Goal: Task Accomplishment & Management: Manage account settings

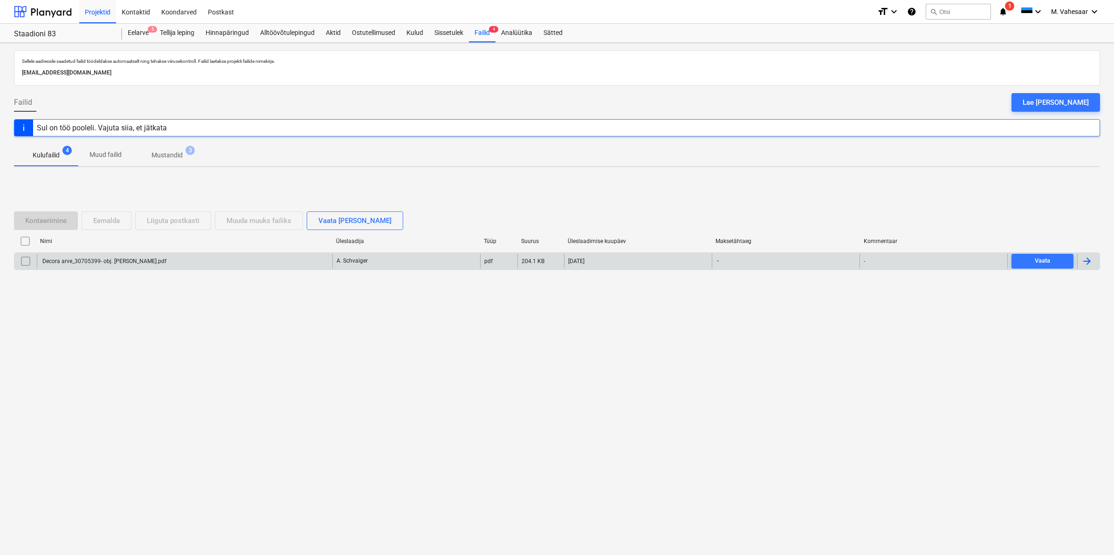
click at [112, 259] on div "Decora arve_30705399- obj. [PERSON_NAME].pdf" at bounding box center [103, 261] width 125 height 7
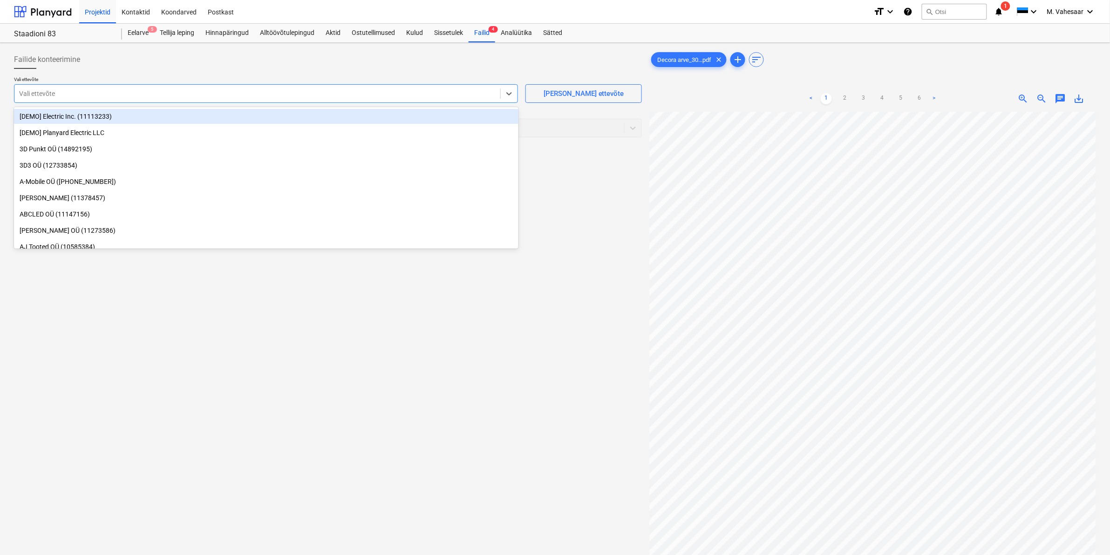
click at [202, 96] on div at bounding box center [257, 93] width 477 height 9
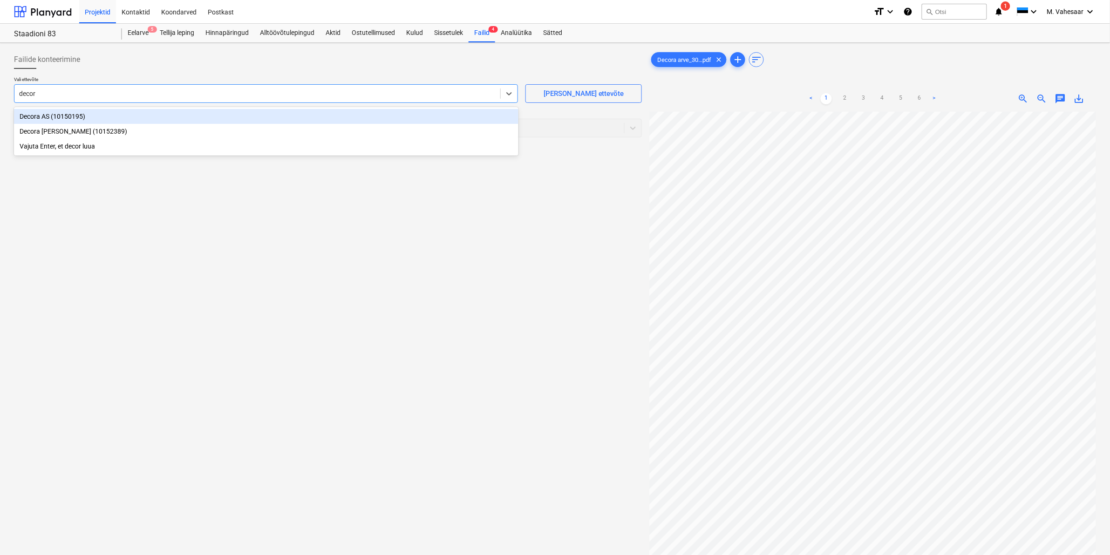
type input "decora"
click at [89, 115] on div "Decora AS (10150195)" at bounding box center [266, 116] width 505 height 15
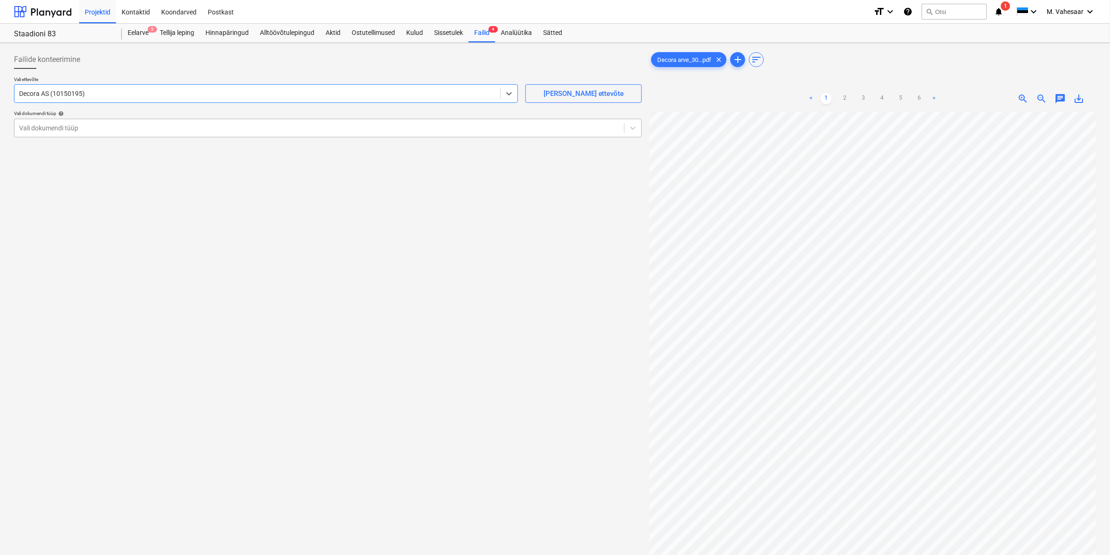
click at [72, 123] on div at bounding box center [319, 127] width 601 height 9
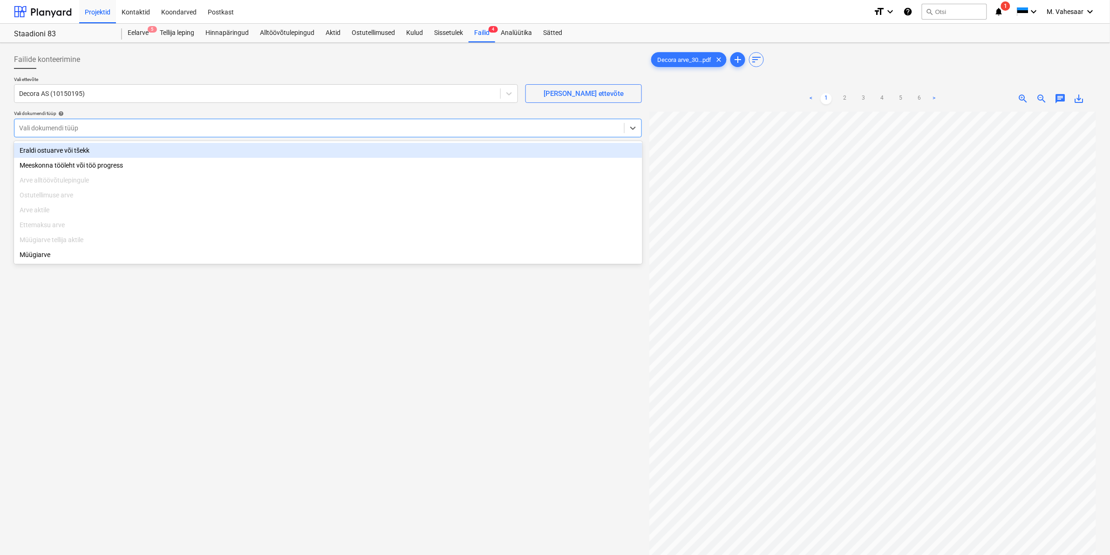
click at [55, 153] on div "Eraldi ostuarve või tšekk" at bounding box center [328, 150] width 629 height 15
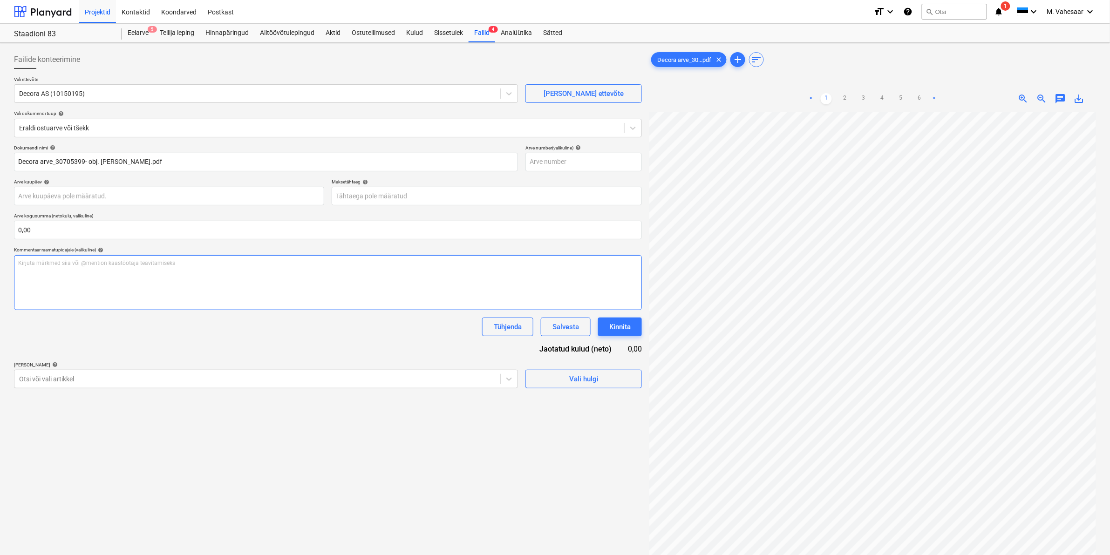
click at [89, 273] on div "Kirjuta märkmed siia või @mention kaastöötaja teavitamiseks ﻿" at bounding box center [328, 282] width 628 height 55
click at [97, 375] on div at bounding box center [257, 379] width 477 height 9
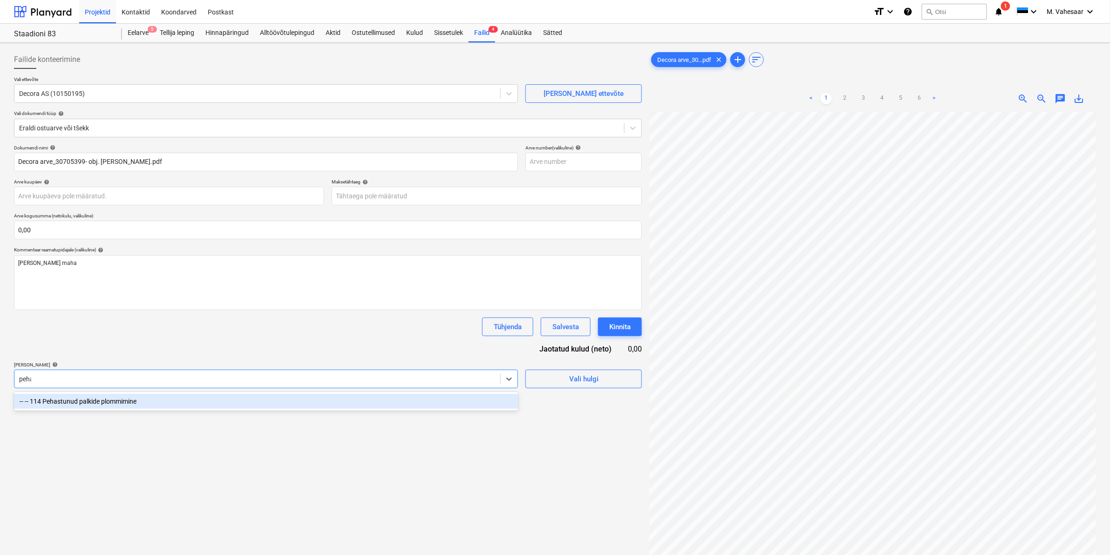
type input "pehas"
click at [99, 401] on div "-- -- 114 Pehastunud palkide plommimine" at bounding box center [266, 401] width 505 height 15
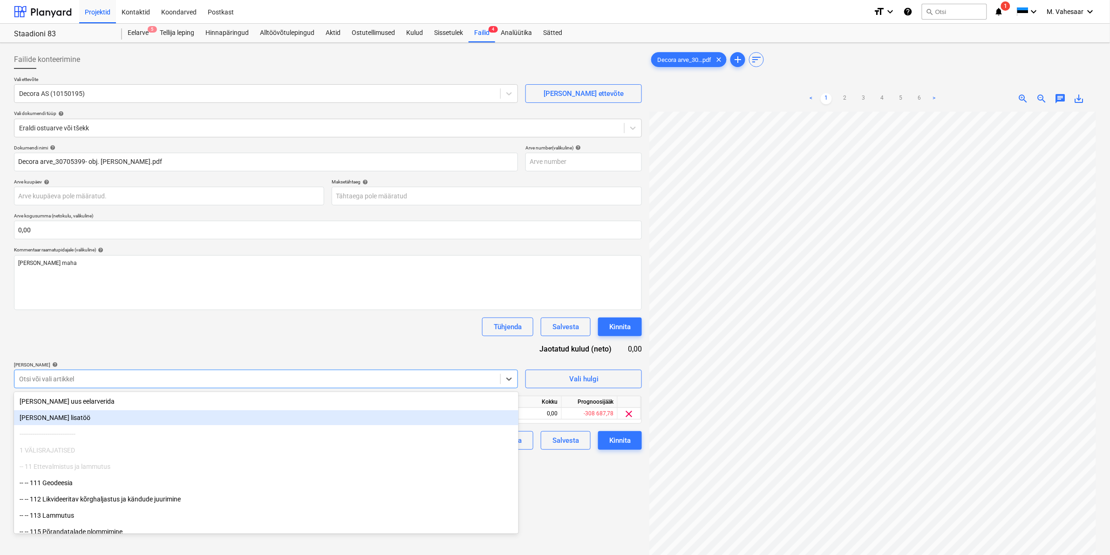
click at [574, 476] on div "Failide konteerimine Vali ettevõte Decora AS (10150195) [PERSON_NAME] uus ettev…" at bounding box center [328, 346] width 636 height 598
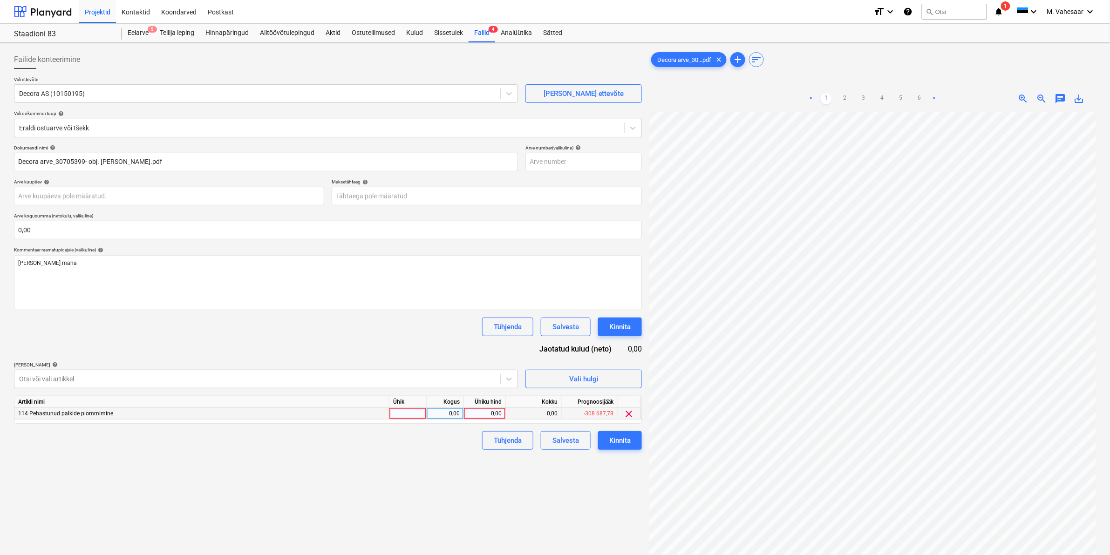
click at [473, 409] on div "0,00" at bounding box center [485, 414] width 34 height 12
type input "4960,10"
click at [443, 468] on div "Failide konteerimine Vali ettevõte Decora AS (10150195) [PERSON_NAME] uus ettev…" at bounding box center [328, 346] width 636 height 598
click at [621, 439] on div "Kinnita" at bounding box center [620, 441] width 21 height 12
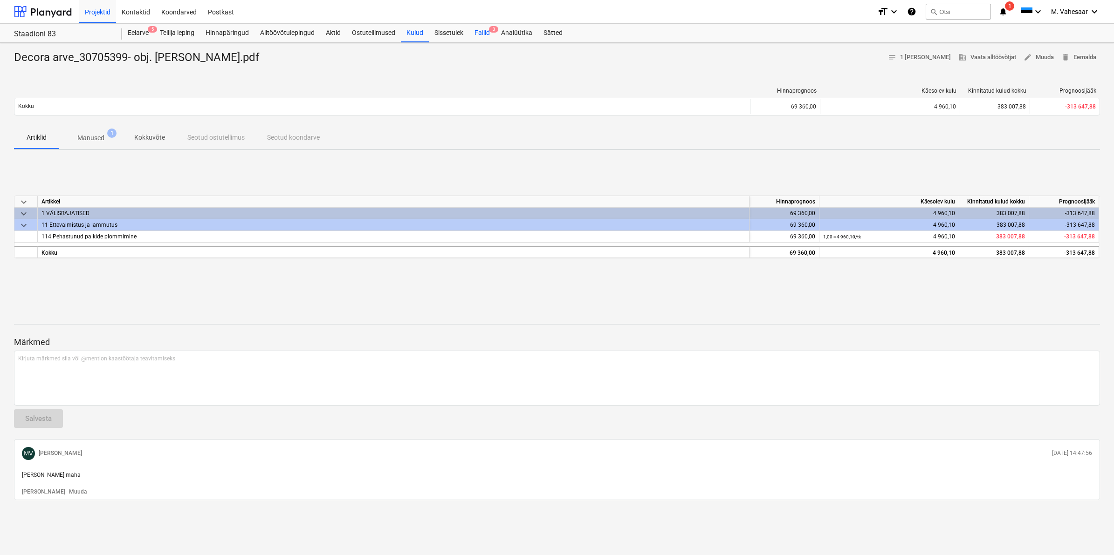
click at [484, 35] on div "Failid 3" at bounding box center [482, 33] width 27 height 19
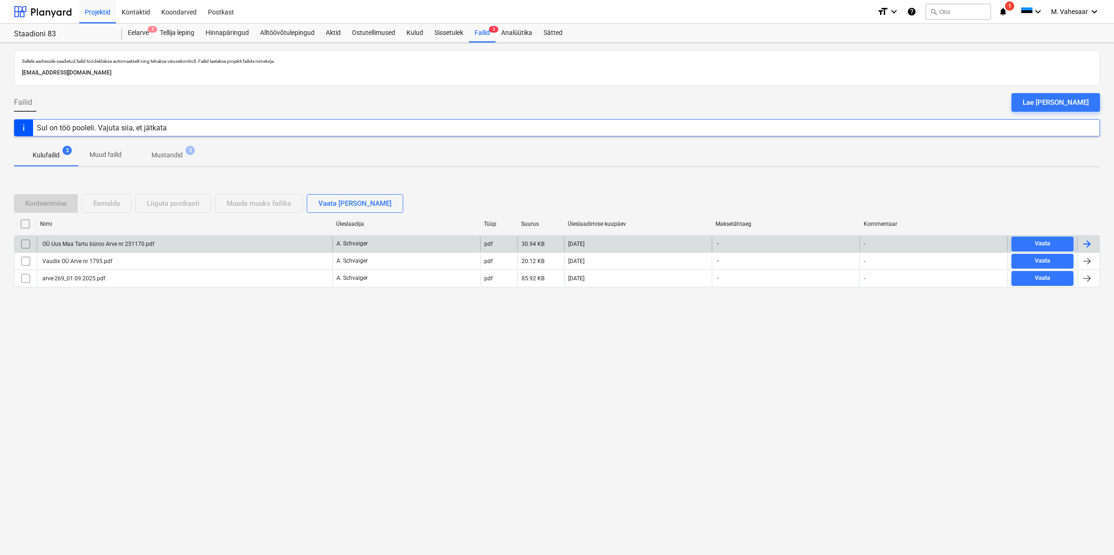
click at [117, 244] on div "OÜ Uus Maa Tartu büroo Arve nr 251170.pdf" at bounding box center [97, 244] width 113 height 7
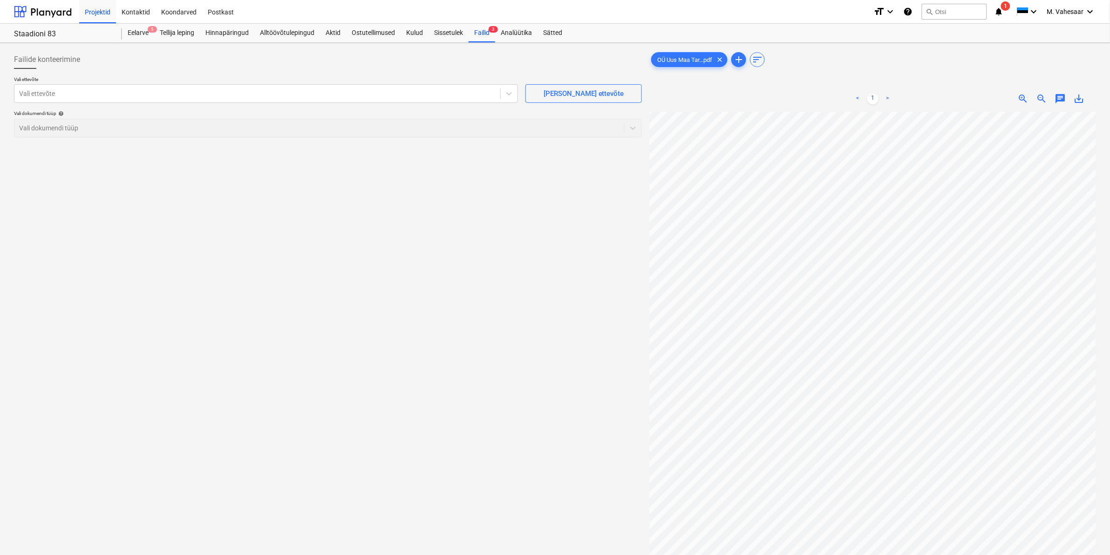
scroll to position [0, 89]
click at [160, 89] on div at bounding box center [257, 93] width 477 height 9
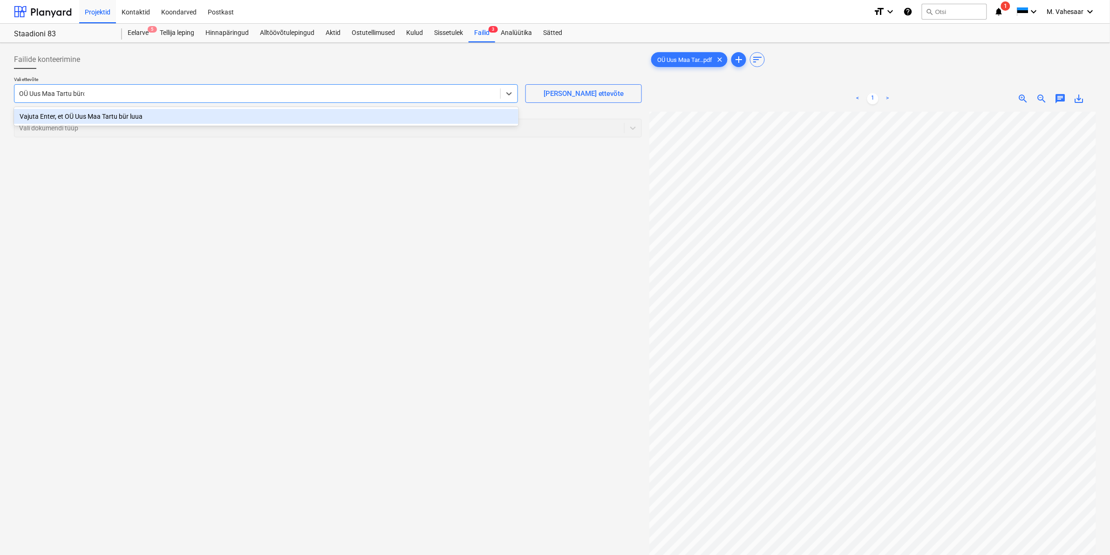
type input "OÜ Uus Maa Tartu büroo"
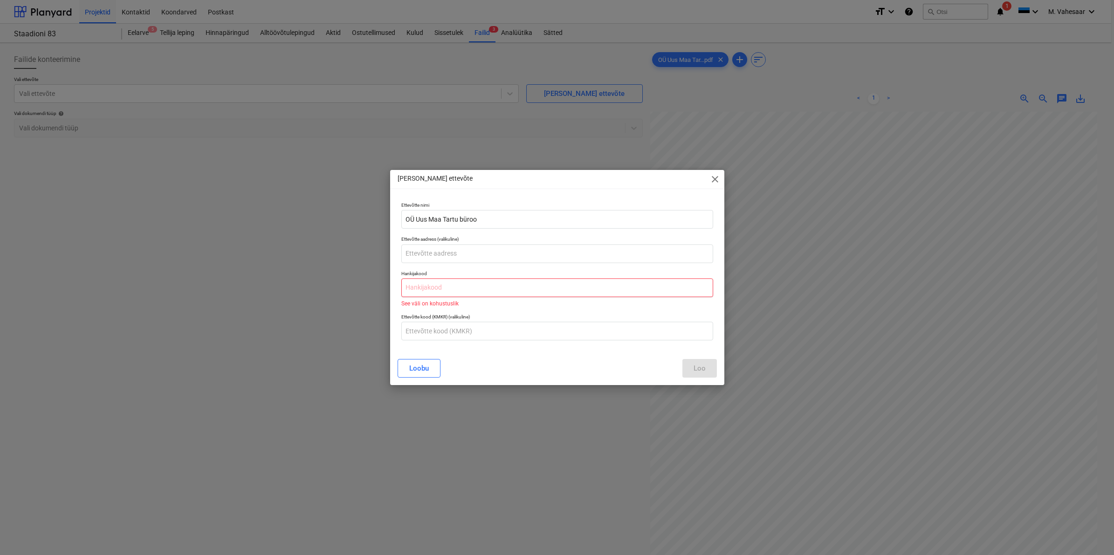
click at [470, 295] on input "text" at bounding box center [557, 288] width 312 height 19
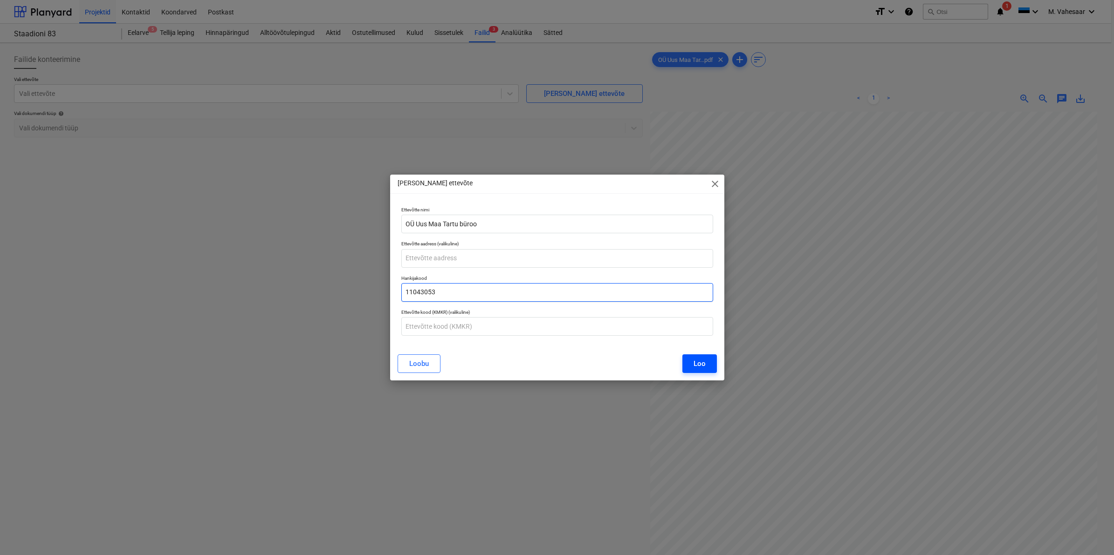
type input "11043053"
click at [700, 359] on div "Loo" at bounding box center [699, 364] width 12 height 12
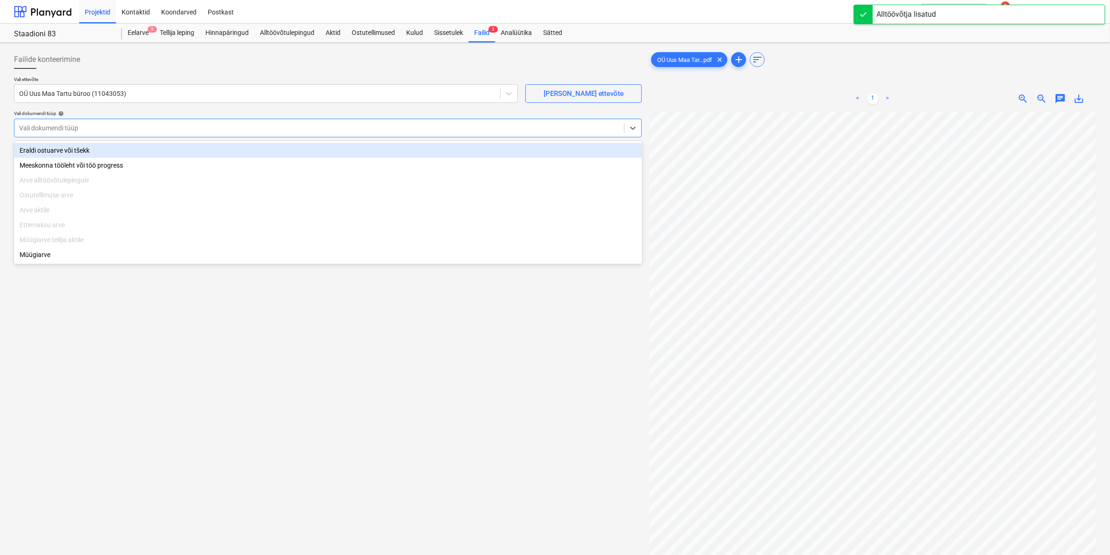
click at [92, 131] on div at bounding box center [319, 127] width 601 height 9
click at [82, 154] on div "Eraldi ostuarve või tšekk" at bounding box center [328, 150] width 629 height 15
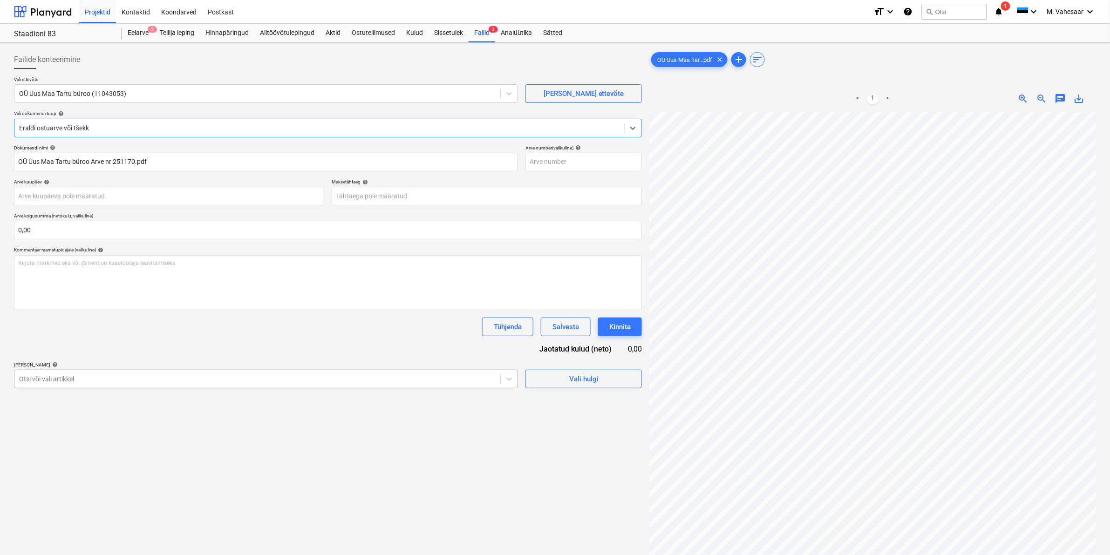
click at [106, 377] on div at bounding box center [257, 379] width 477 height 9
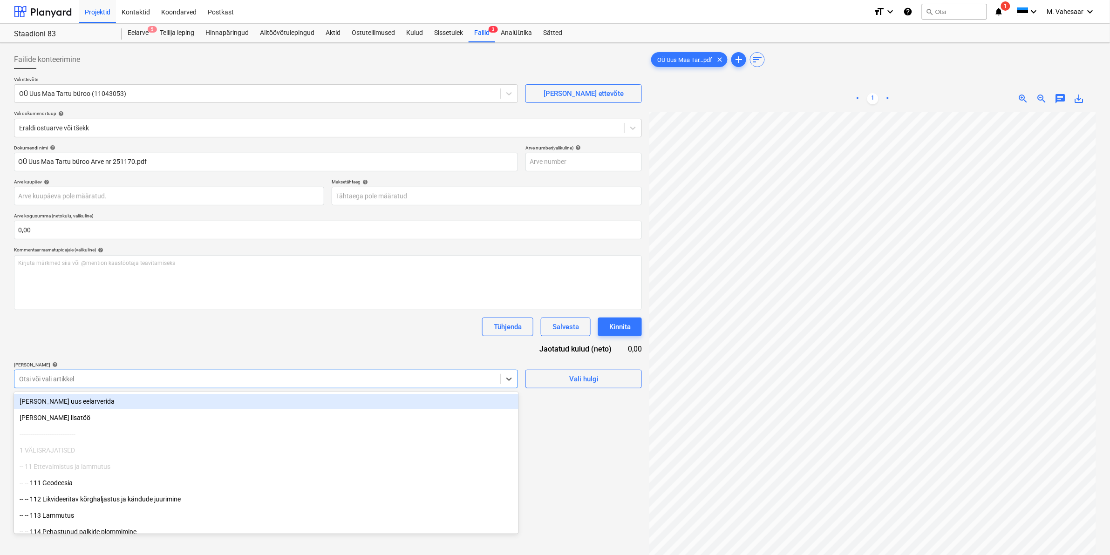
click at [66, 406] on div "[PERSON_NAME] uus eelarverida" at bounding box center [266, 401] width 505 height 15
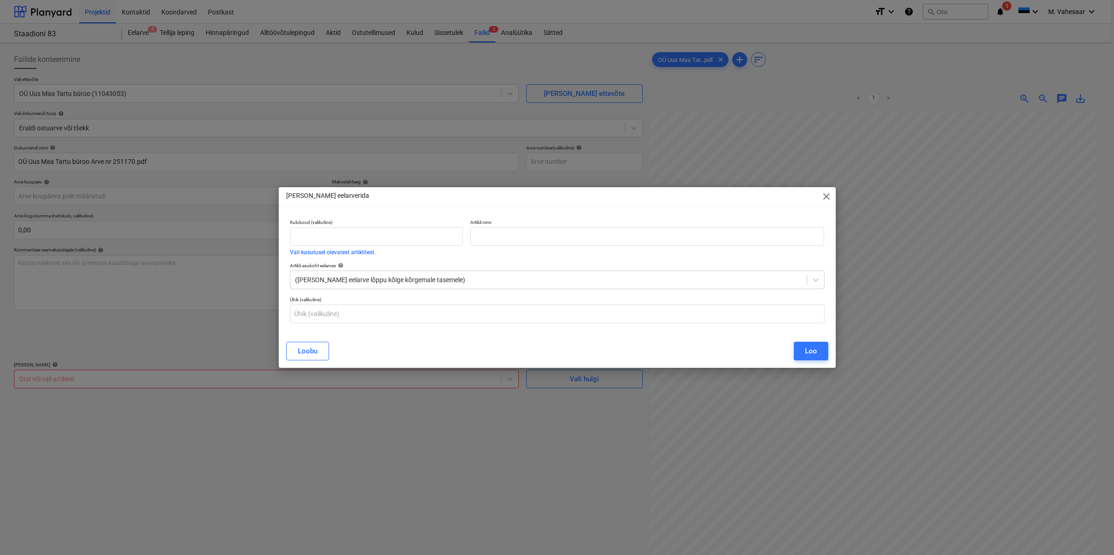
drag, startPoint x: 827, startPoint y: 481, endPoint x: 842, endPoint y: 481, distance: 14.4
click at [842, 481] on div "[PERSON_NAME] eelarverida close Kulukood (valikuline) Vali kasutusel olevatest …" at bounding box center [557, 277] width 1114 height 555
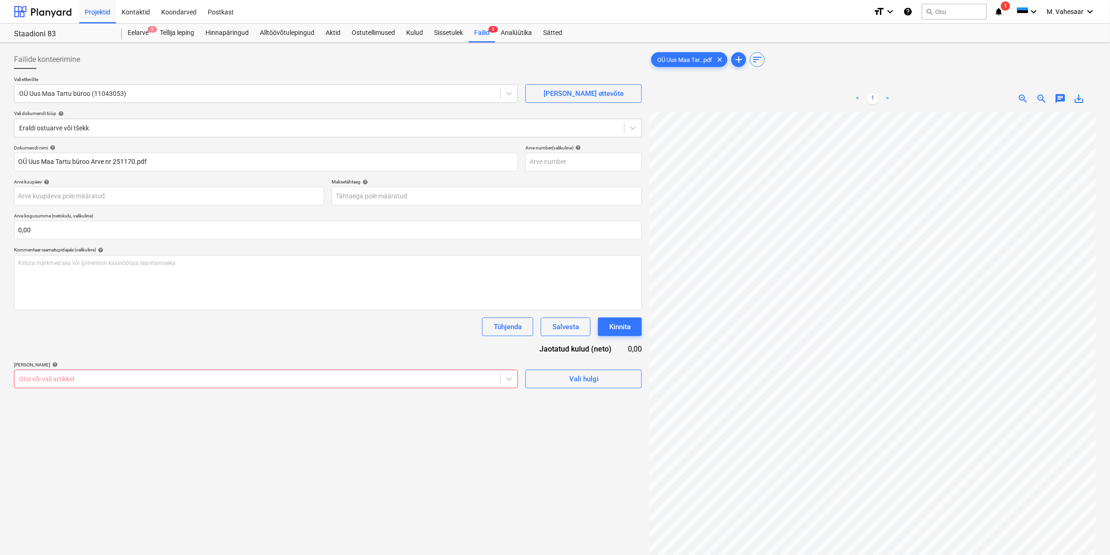
scroll to position [5, 0]
click at [329, 378] on div at bounding box center [257, 379] width 477 height 9
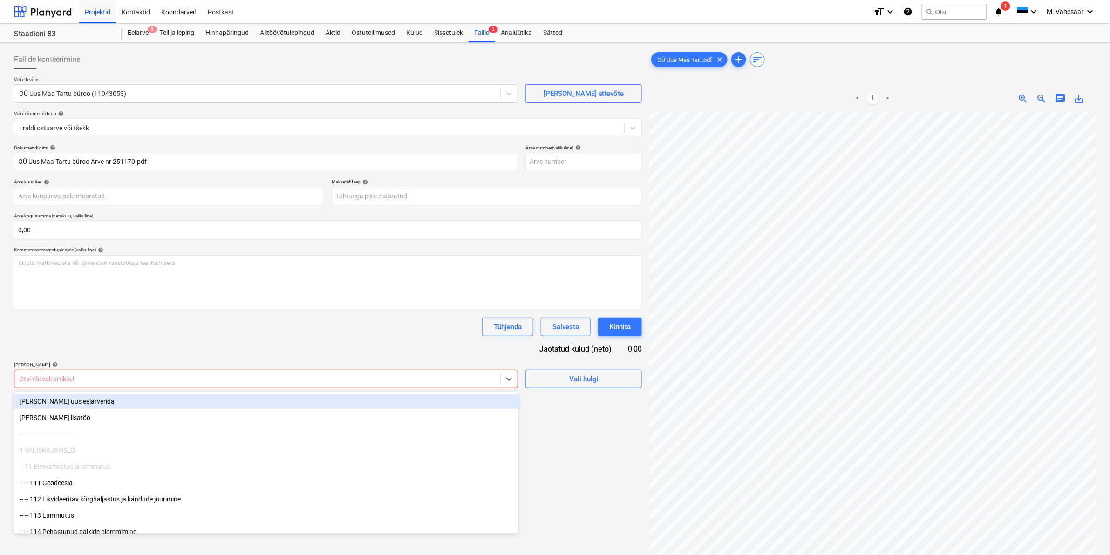
drag, startPoint x: 50, startPoint y: 409, endPoint x: 69, endPoint y: 401, distance: 19.8
click at [69, 401] on div "[PERSON_NAME] uus eelarverida" at bounding box center [266, 401] width 505 height 15
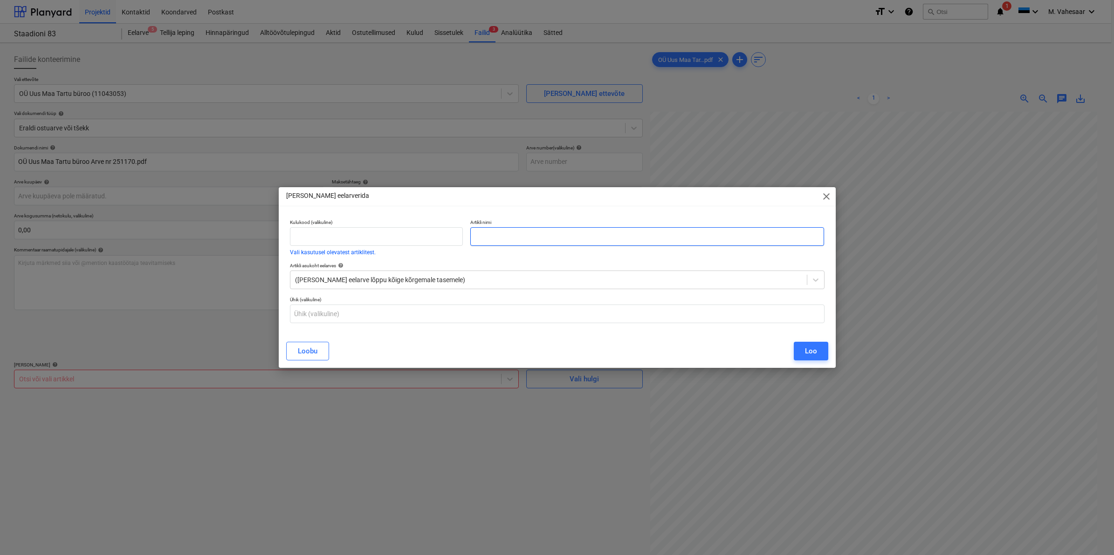
click at [481, 234] on input "text" at bounding box center [647, 236] width 354 height 19
type input "Maaklerteenus"
click at [808, 346] on div "Loo" at bounding box center [811, 351] width 12 height 12
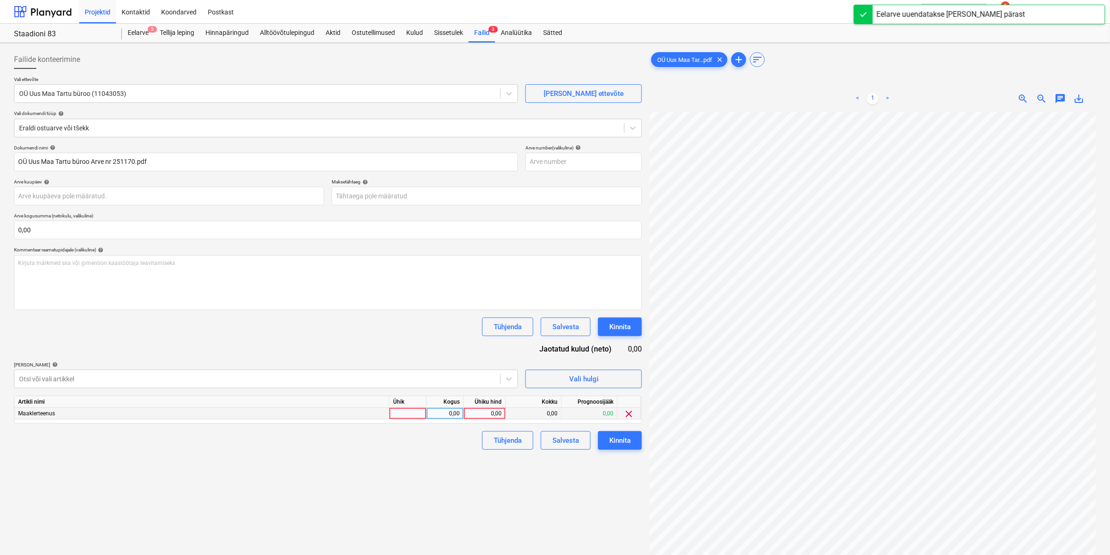
click at [485, 415] on div "0,00" at bounding box center [485, 414] width 34 height 12
type input "2100"
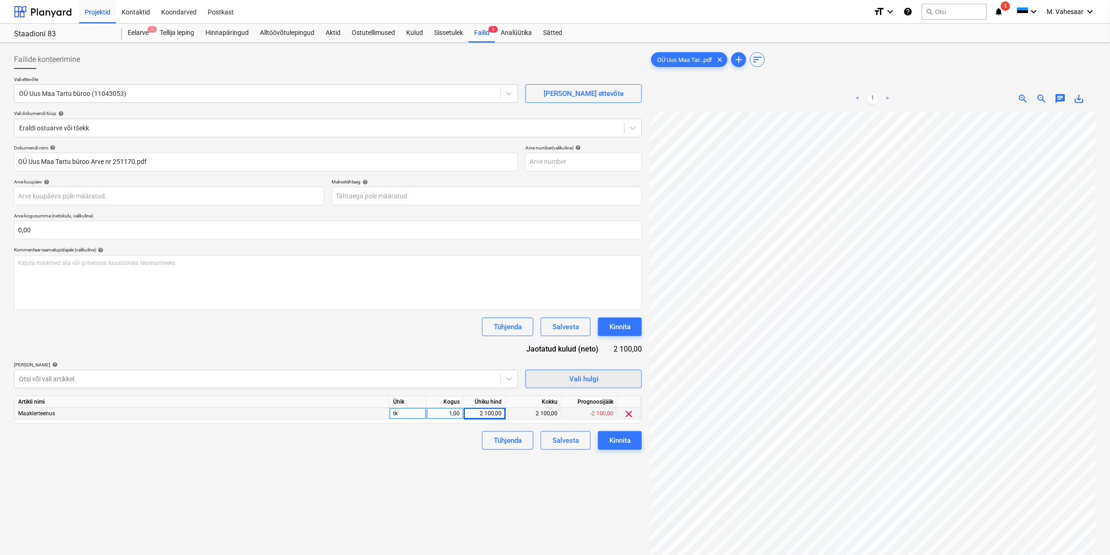
scroll to position [0, 112]
click at [465, 467] on div "Failide konteerimine Vali ettevõte OÜ Uus Maa Tartu büroo (11043053) [PERSON_NA…" at bounding box center [328, 346] width 636 height 598
click at [614, 439] on div "Kinnita" at bounding box center [620, 441] width 21 height 12
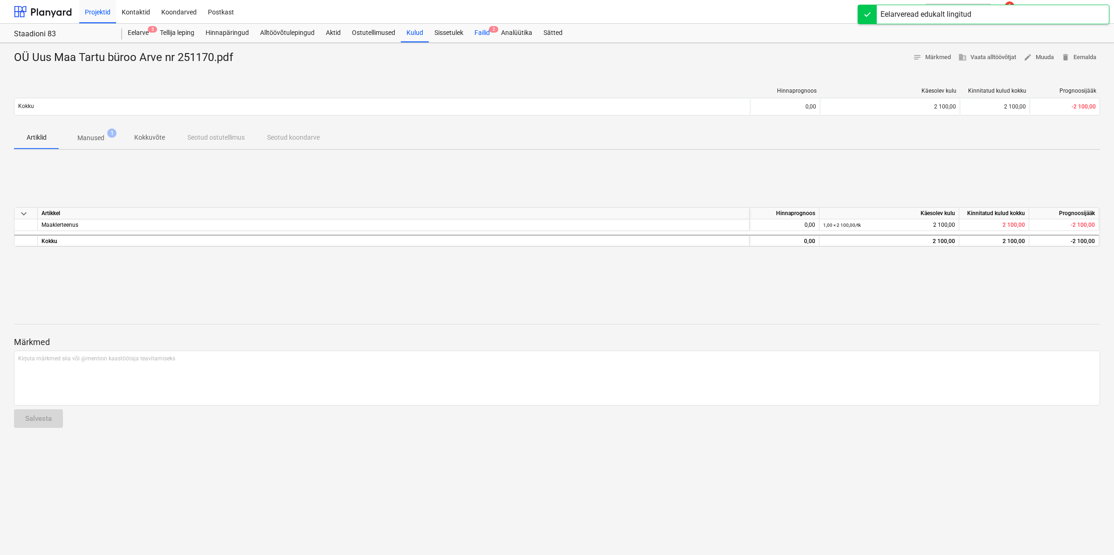
click at [482, 31] on div "Failid 2" at bounding box center [482, 33] width 27 height 19
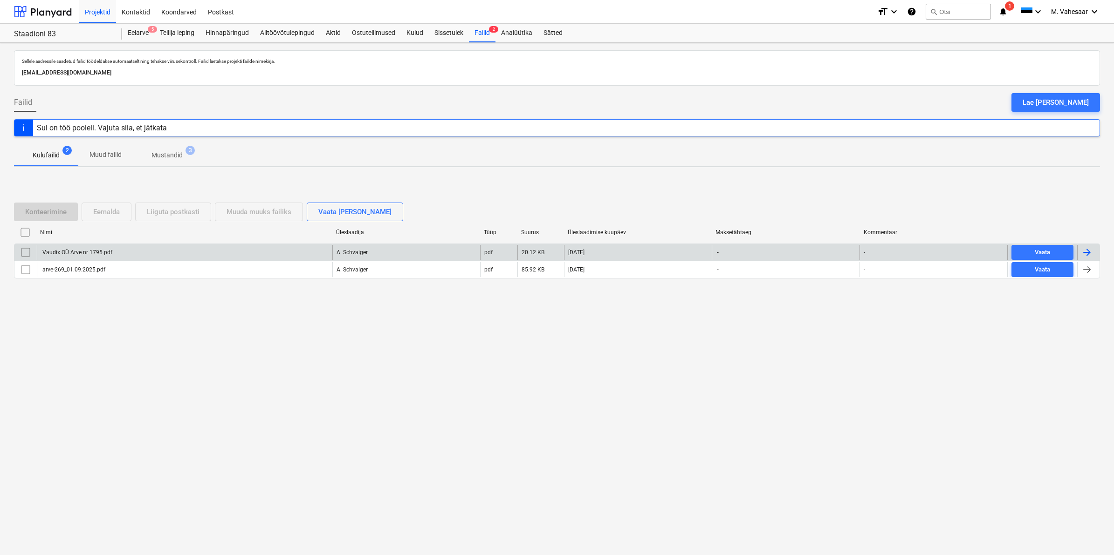
click at [102, 252] on div "Vaudix OÜ Arve nr 1795.pdf" at bounding box center [76, 252] width 71 height 7
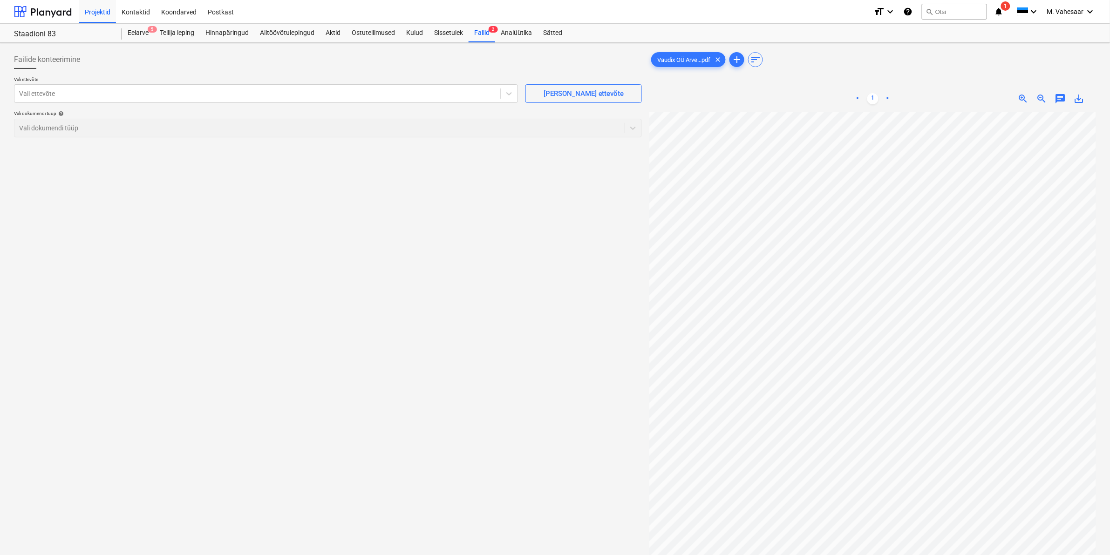
scroll to position [0, 43]
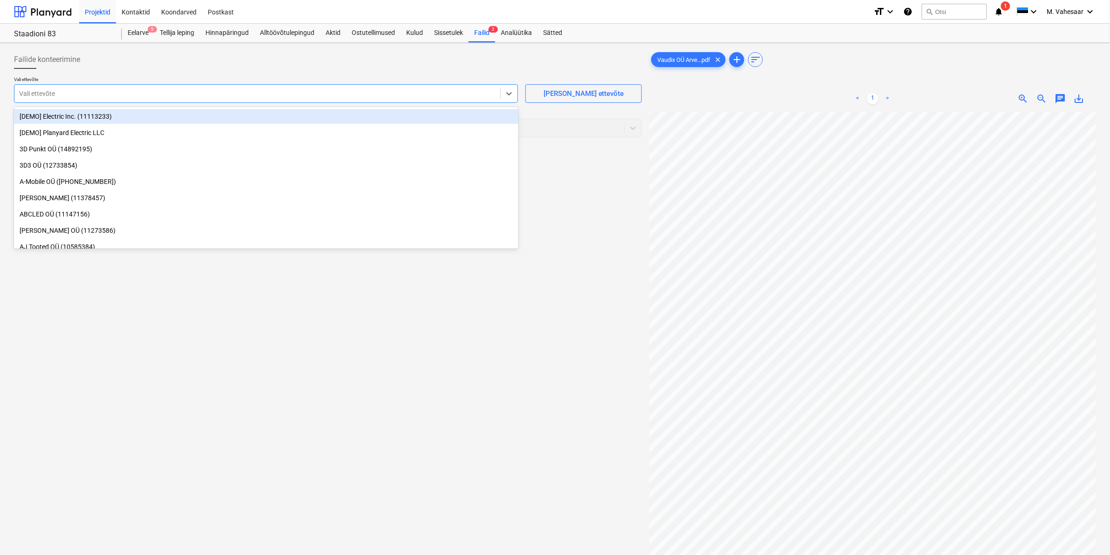
click at [217, 94] on div at bounding box center [257, 93] width 477 height 9
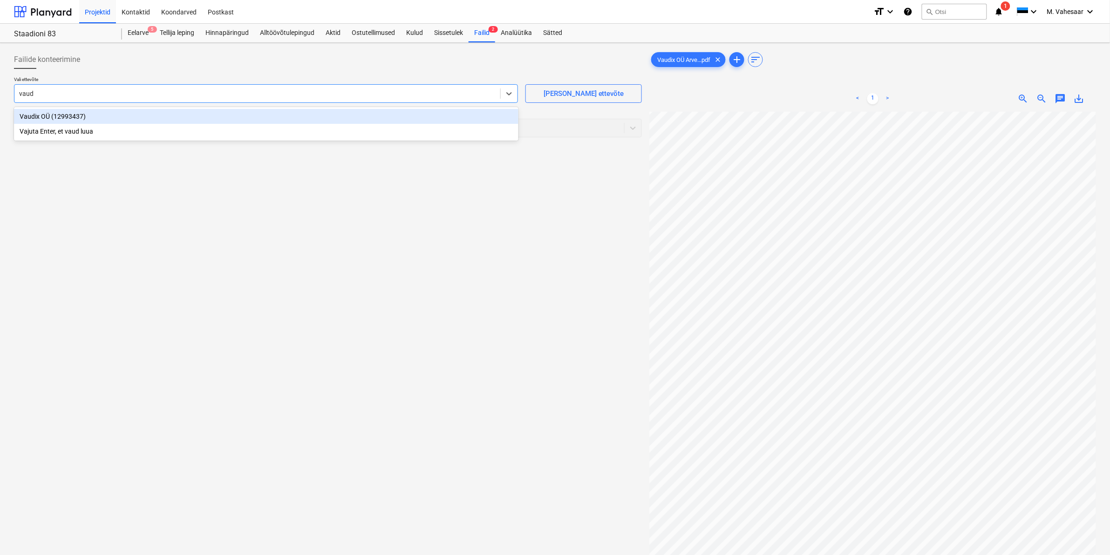
type input "vaudi"
click at [70, 118] on div "Vaudix OÜ (12993437)" at bounding box center [266, 116] width 505 height 15
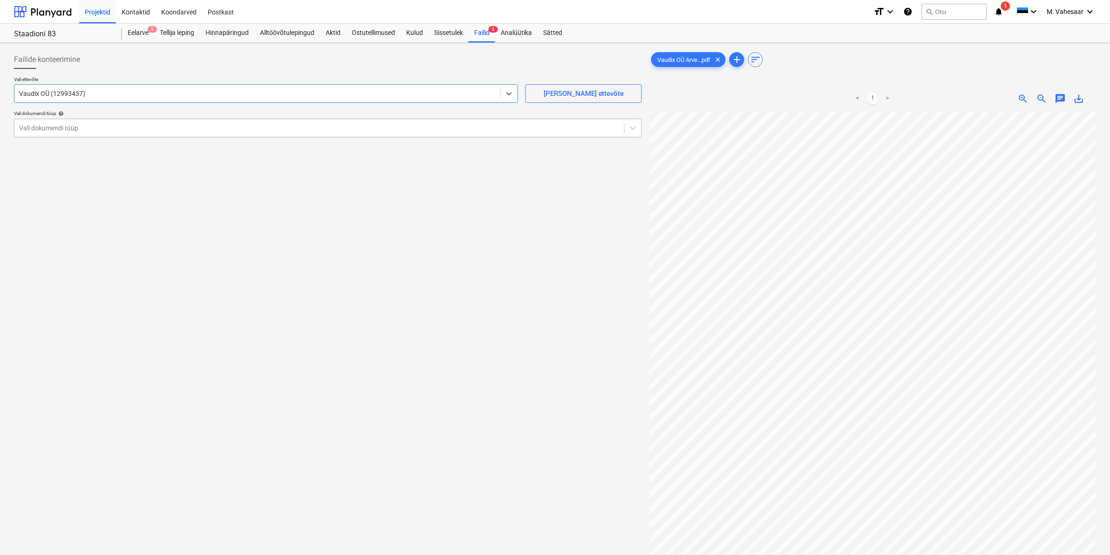
click at [67, 124] on div at bounding box center [319, 127] width 601 height 9
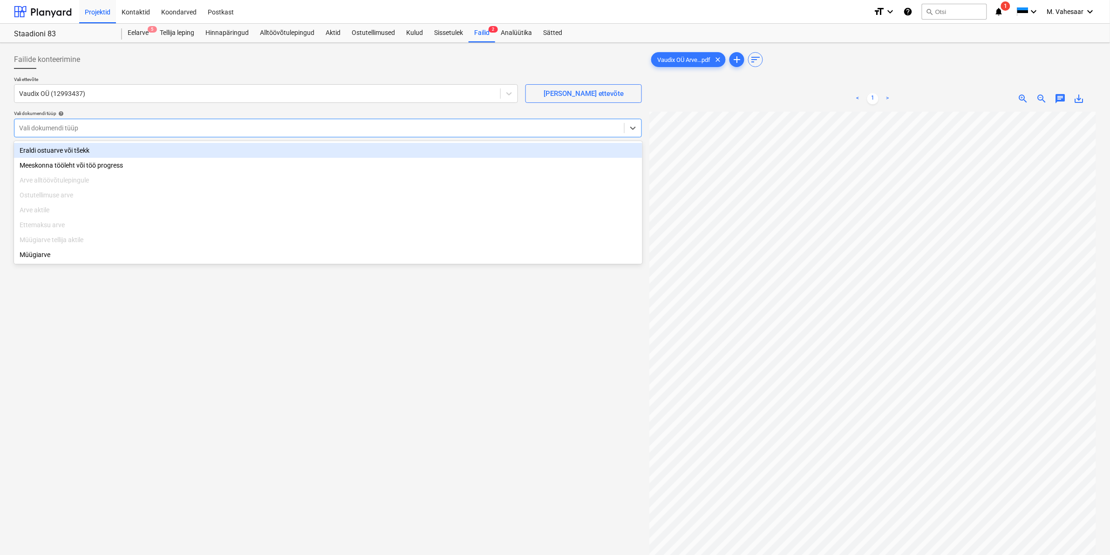
click at [53, 146] on div "Eraldi ostuarve või tšekk" at bounding box center [328, 150] width 629 height 15
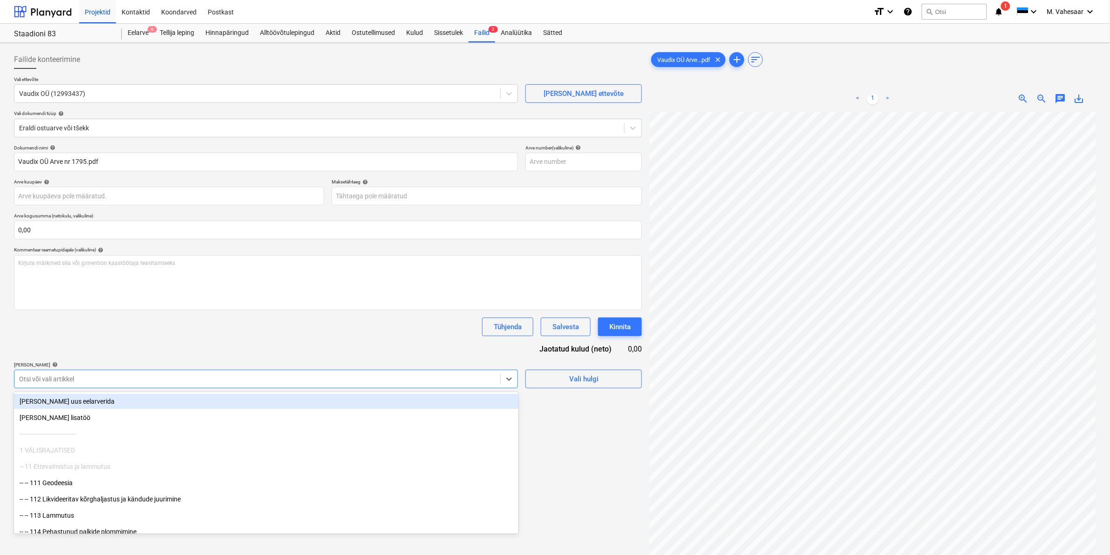
click at [73, 375] on div at bounding box center [257, 379] width 477 height 9
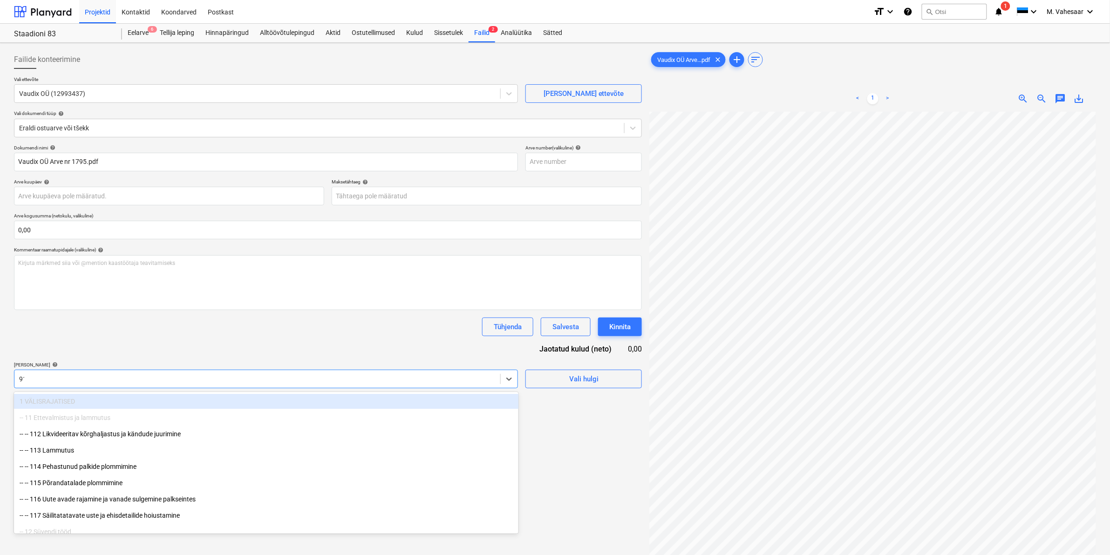
type input "911"
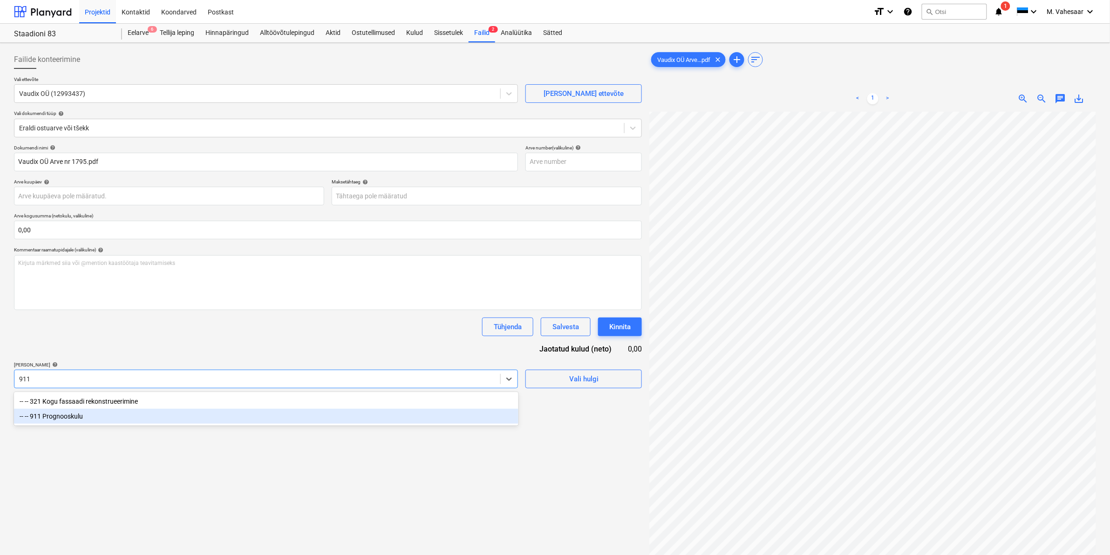
click at [64, 415] on div "-- -- 911 Prognooskulu" at bounding box center [266, 416] width 505 height 15
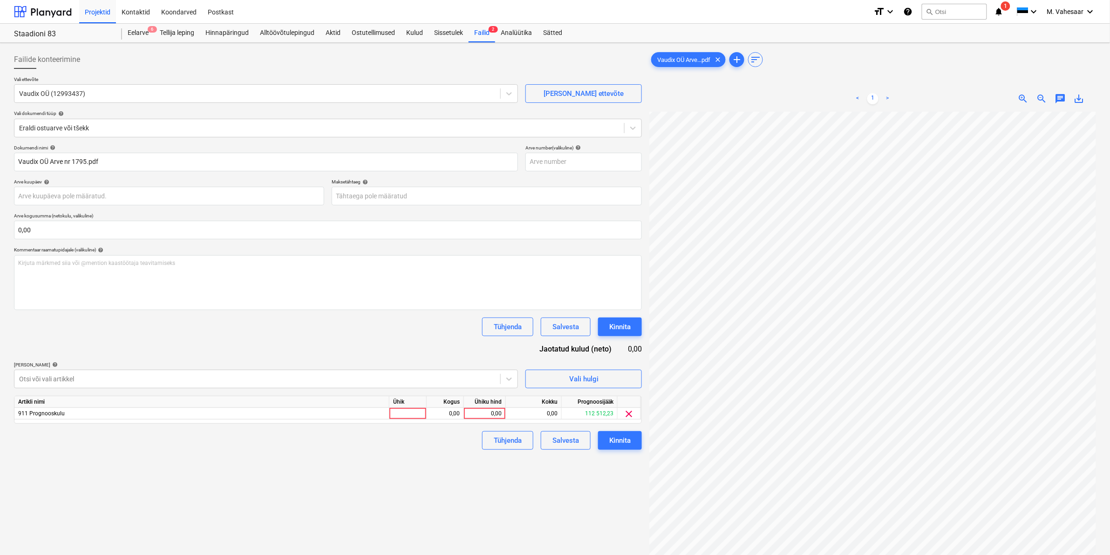
click at [565, 479] on div "Failide konteerimine Vali ettevõte Vaudix OÜ (12993437) [PERSON_NAME] uus ettev…" at bounding box center [328, 346] width 636 height 598
click at [475, 415] on div "0,00" at bounding box center [485, 414] width 34 height 12
click at [476, 416] on div "0,00" at bounding box center [485, 414] width 34 height 12
type input "3500"
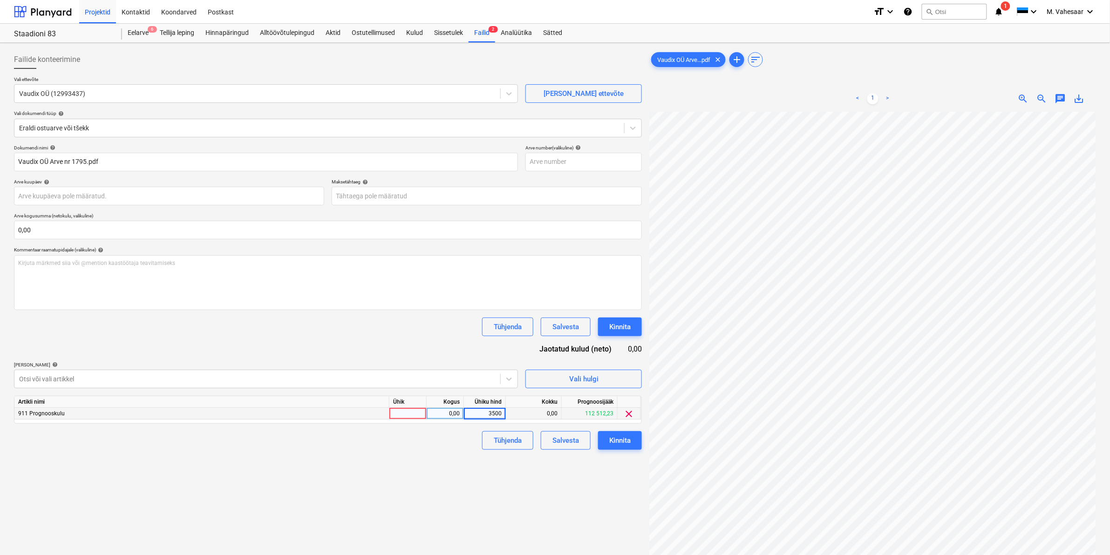
click at [454, 472] on div "Failide konteerimine Vali ettevõte Vaudix OÜ (12993437) [PERSON_NAME] uus ettev…" at bounding box center [328, 346] width 636 height 598
click at [623, 437] on div "Kinnita" at bounding box center [620, 441] width 21 height 12
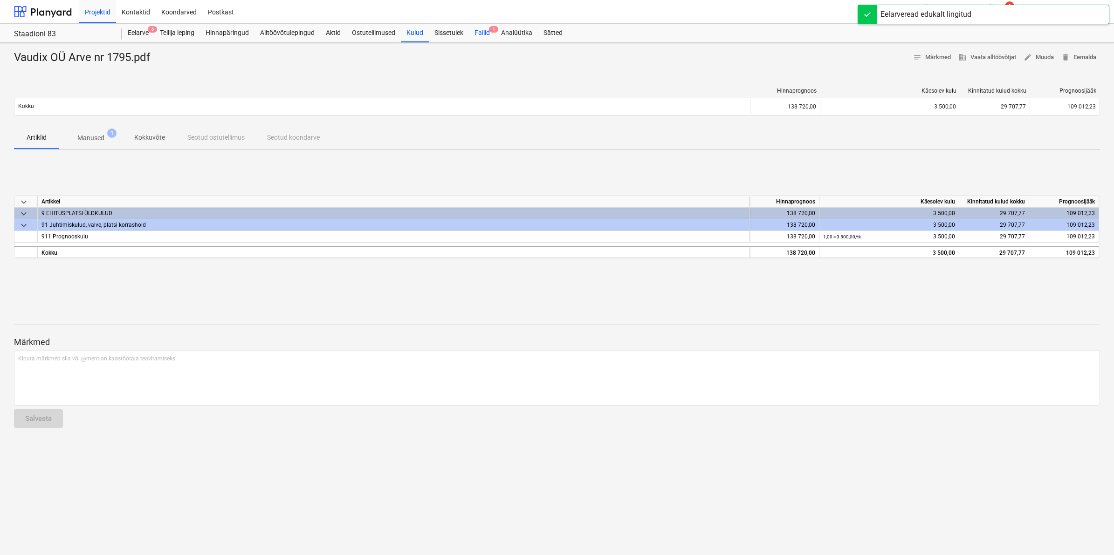
click at [480, 29] on div "Failid 1" at bounding box center [482, 33] width 27 height 19
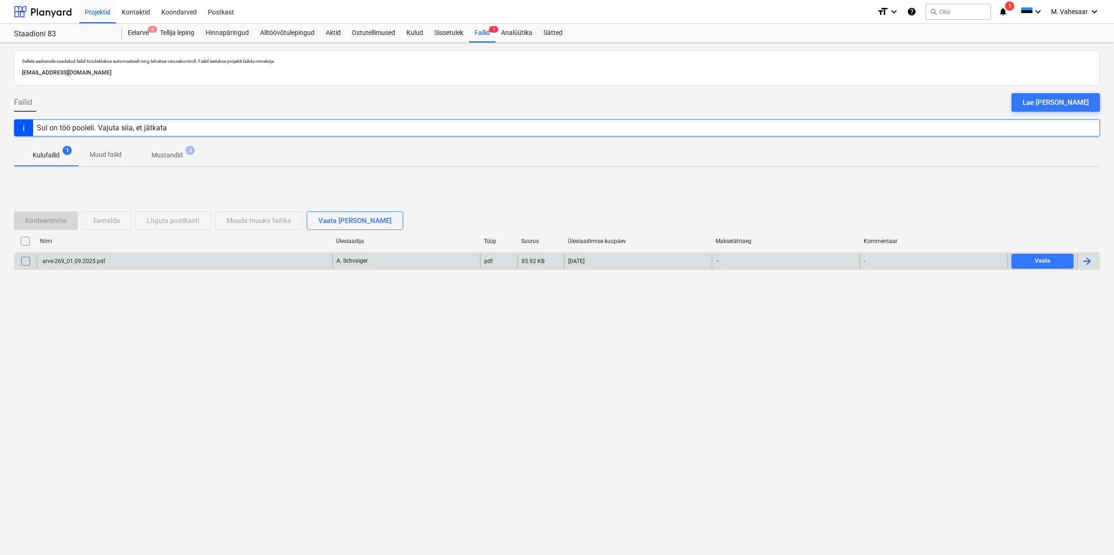
click at [93, 262] on div "arve-269_01.09.2025.pdf" at bounding box center [73, 261] width 64 height 7
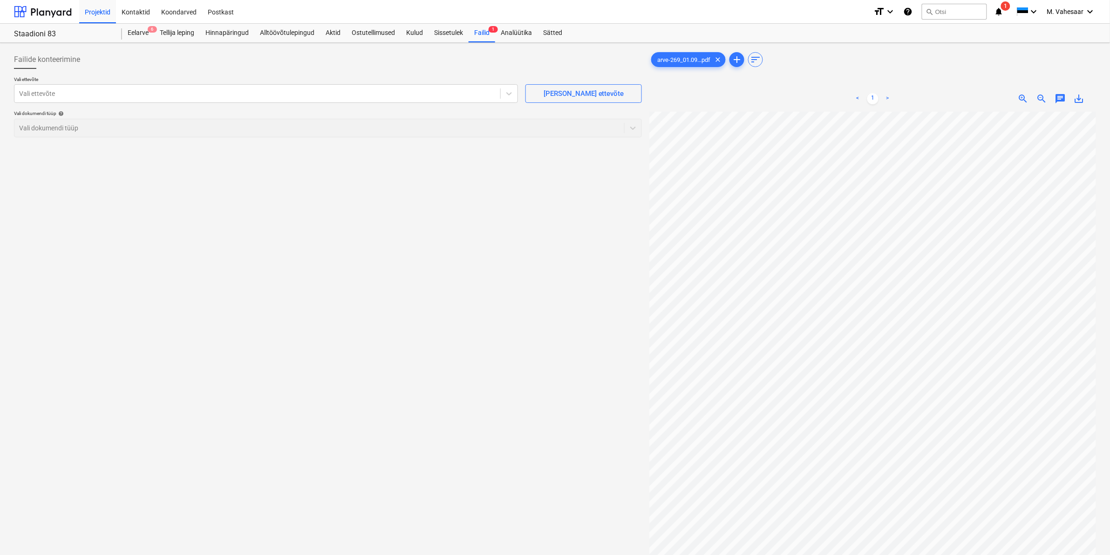
scroll to position [1, 28]
click at [316, 98] on div at bounding box center [257, 93] width 477 height 9
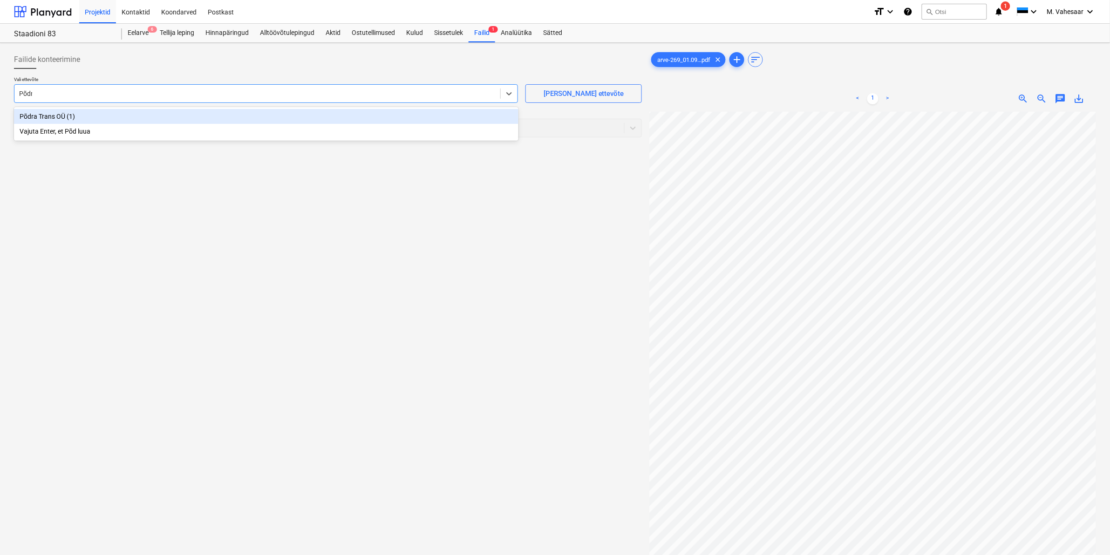
type input "Põdra"
click at [63, 110] on div "Põdra Trans OÜ (1)" at bounding box center [266, 116] width 505 height 15
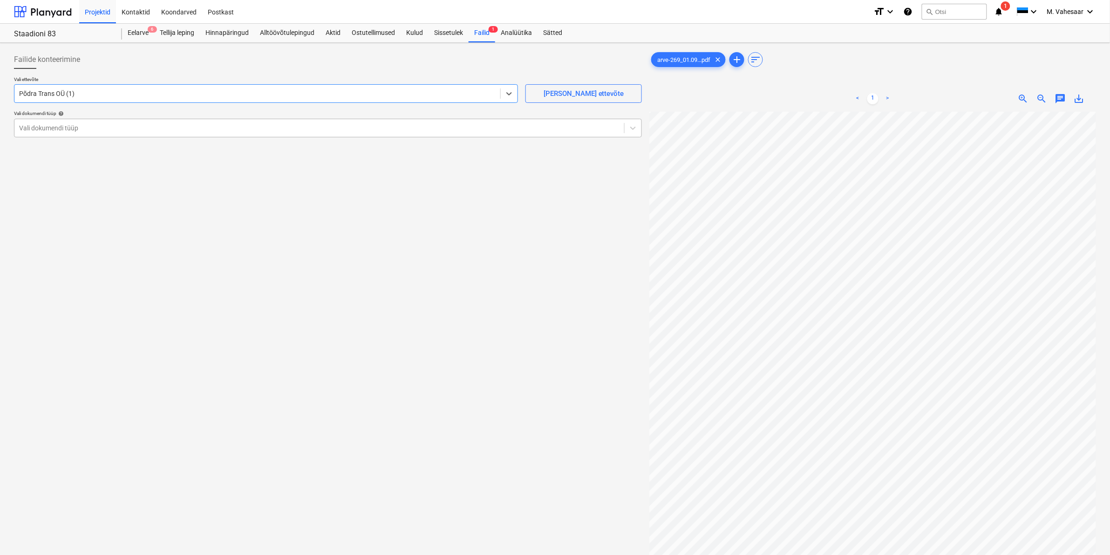
click at [103, 130] on div at bounding box center [319, 127] width 601 height 9
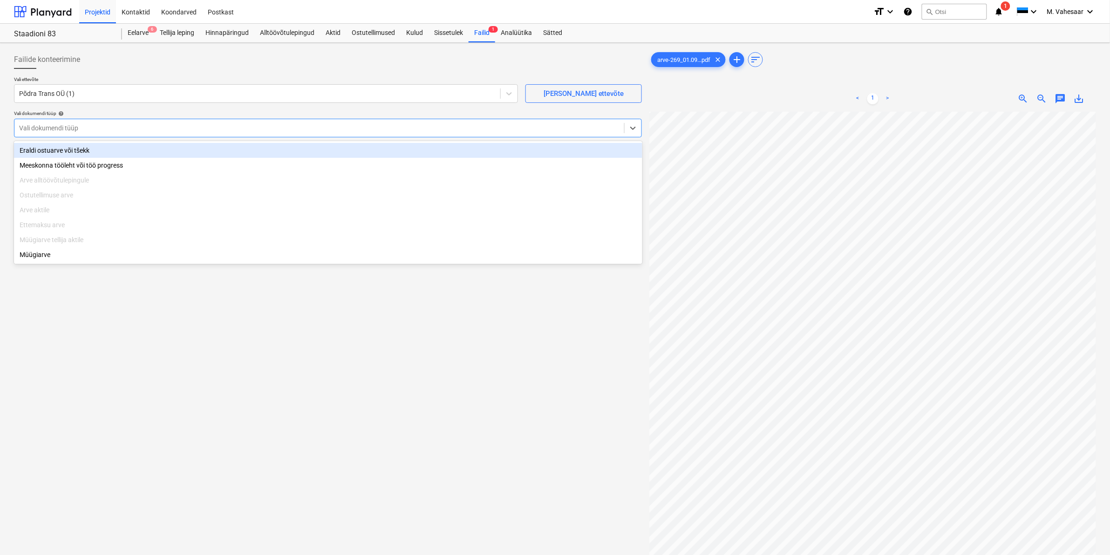
click at [62, 148] on div "Eraldi ostuarve või tšekk" at bounding box center [328, 150] width 629 height 15
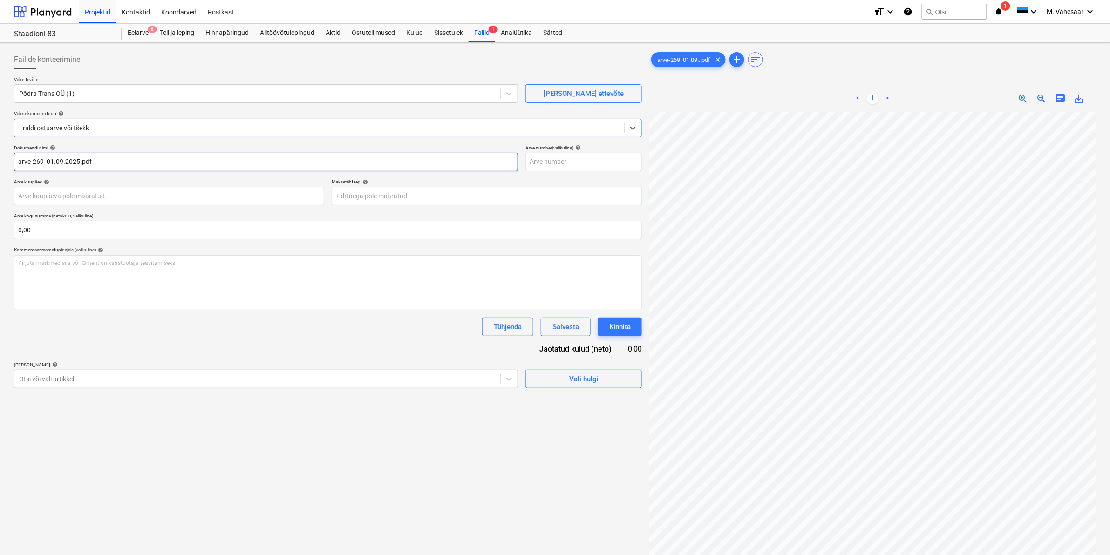
click at [20, 161] on input "arve-269_01.09.2025.pdf" at bounding box center [266, 162] width 504 height 19
type input "Põdra Trans arve-269_01.09.2025.pdf"
click at [105, 378] on div at bounding box center [257, 379] width 477 height 9
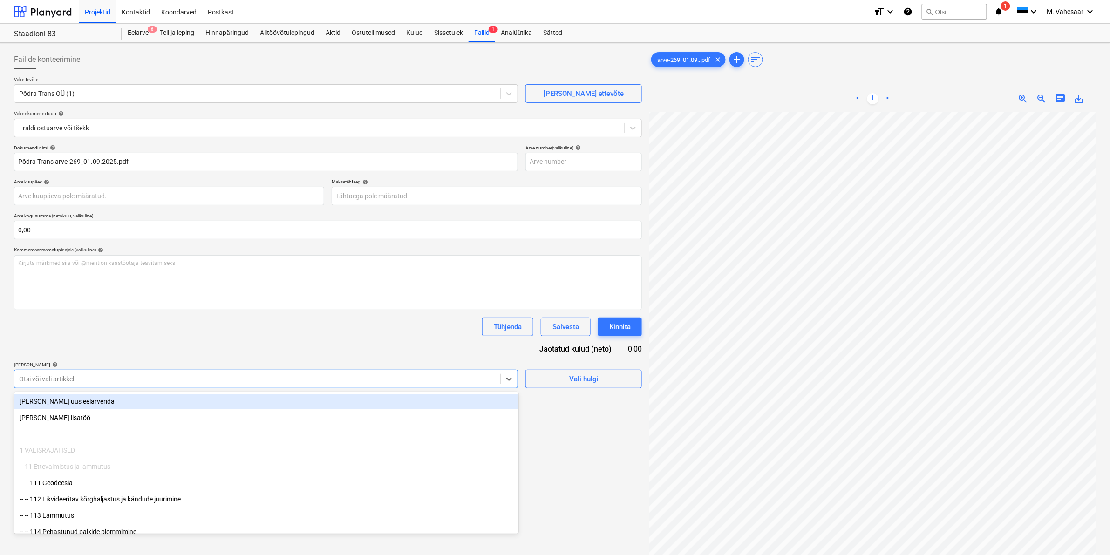
type input "8"
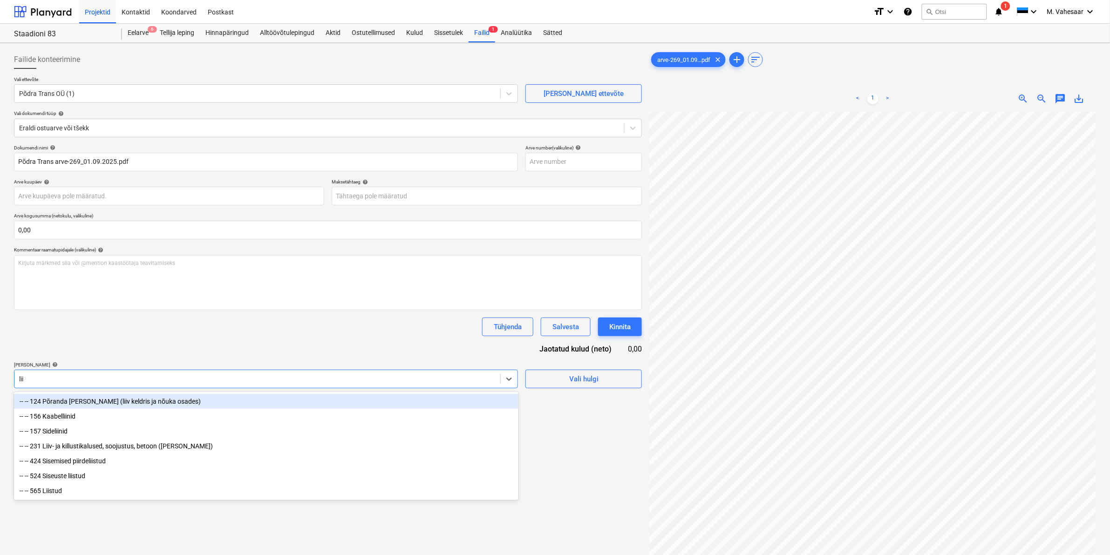
type input "liiv"
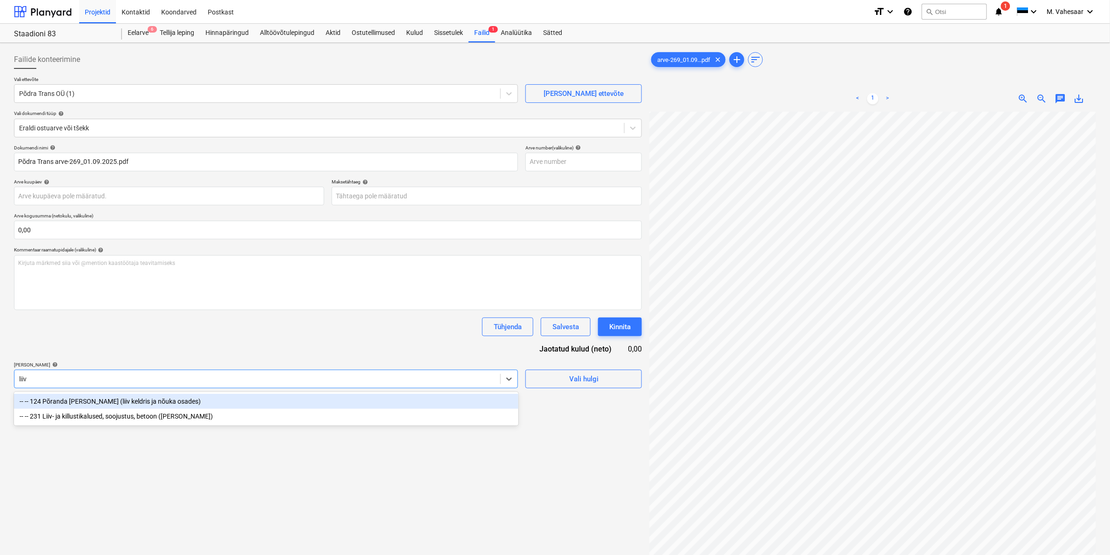
click at [105, 401] on div "-- -- 124 Põranda [PERSON_NAME] (liiv keldris ja nõuka osades)" at bounding box center [266, 401] width 505 height 15
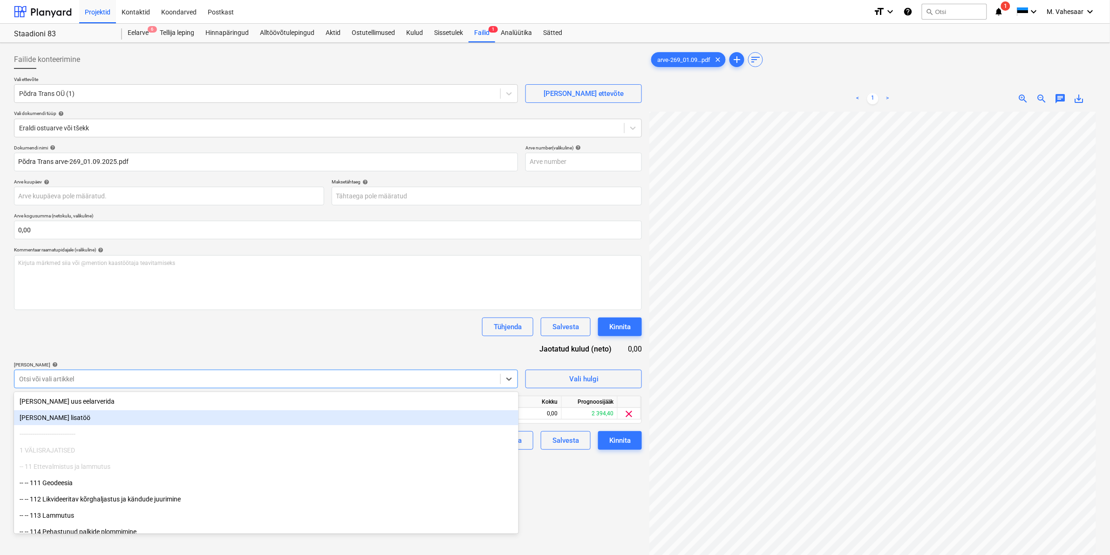
click at [581, 495] on div "Failide konteerimine Vali ettevõte Põdra Trans OÜ (1) [PERSON_NAME] uus ettevõt…" at bounding box center [328, 346] width 636 height 598
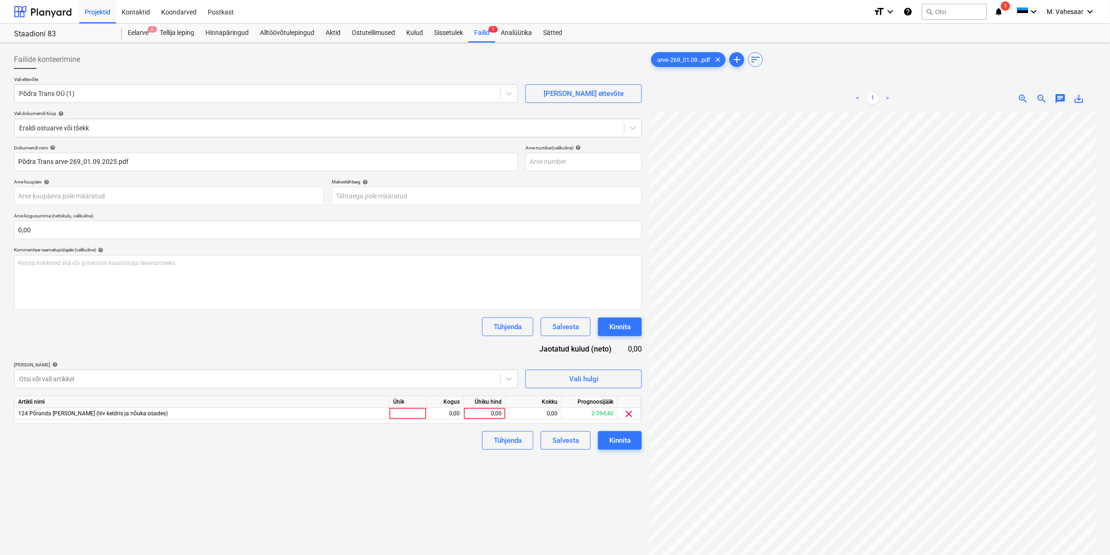
scroll to position [0, 112]
click at [472, 415] on div "0,00" at bounding box center [485, 414] width 34 height 12
type input "480"
click at [469, 436] on div "Tühjenda Salvesta Kinnita" at bounding box center [328, 441] width 628 height 19
click at [618, 443] on div "Kinnita" at bounding box center [620, 441] width 21 height 12
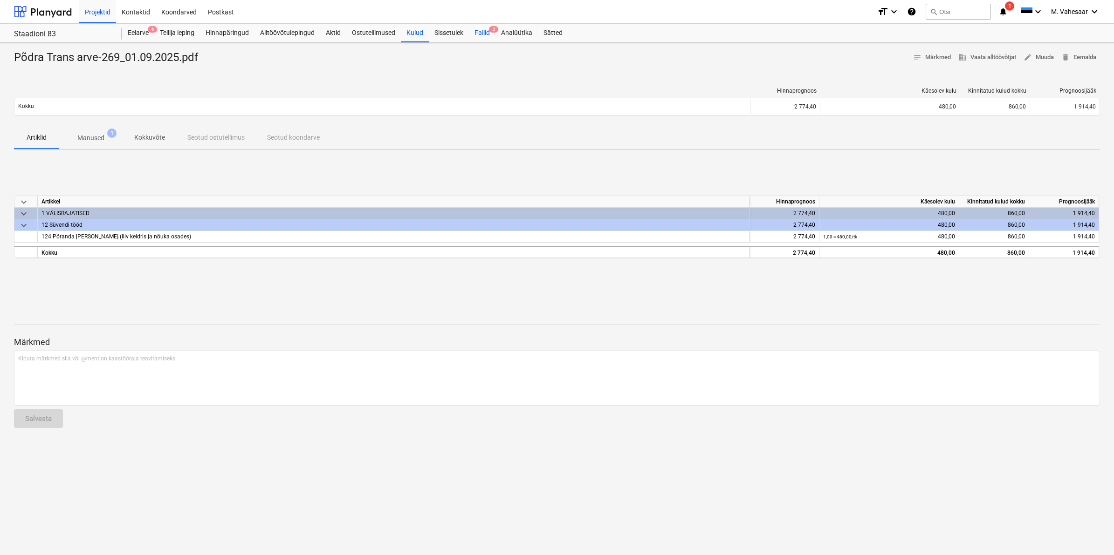
click at [481, 30] on div "Failid 2" at bounding box center [482, 33] width 27 height 19
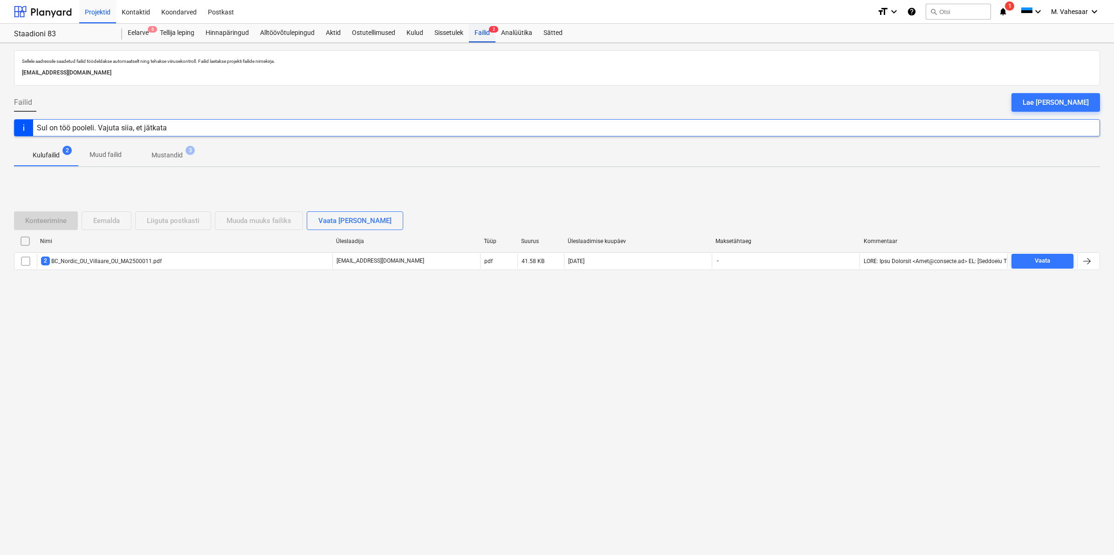
click at [481, 28] on div "Failid 2" at bounding box center [482, 33] width 27 height 19
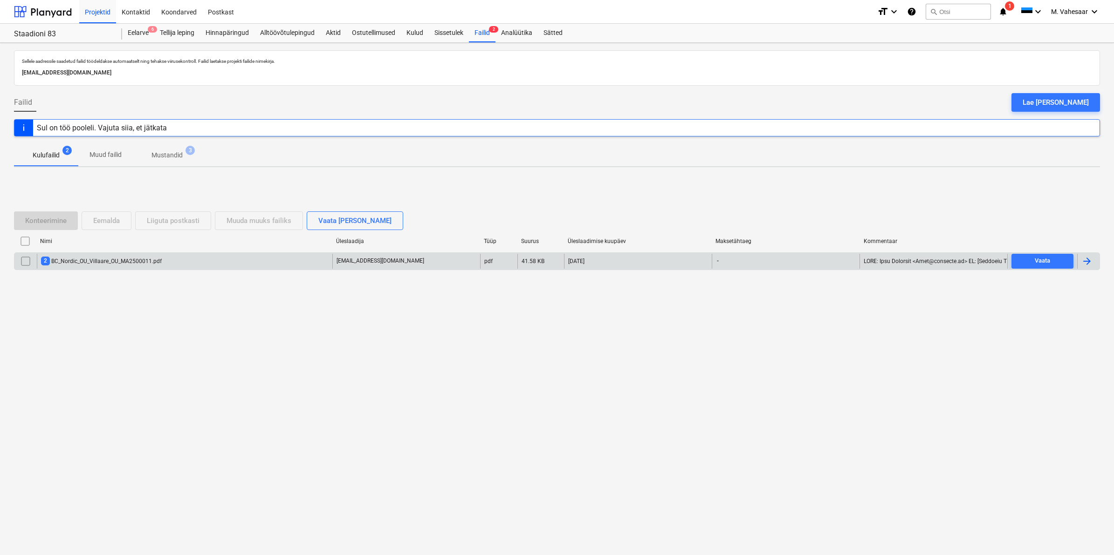
click at [117, 261] on div "2 BC_Nordic_OU_Villaare_OU_MA2500011.pdf" at bounding box center [101, 261] width 121 height 9
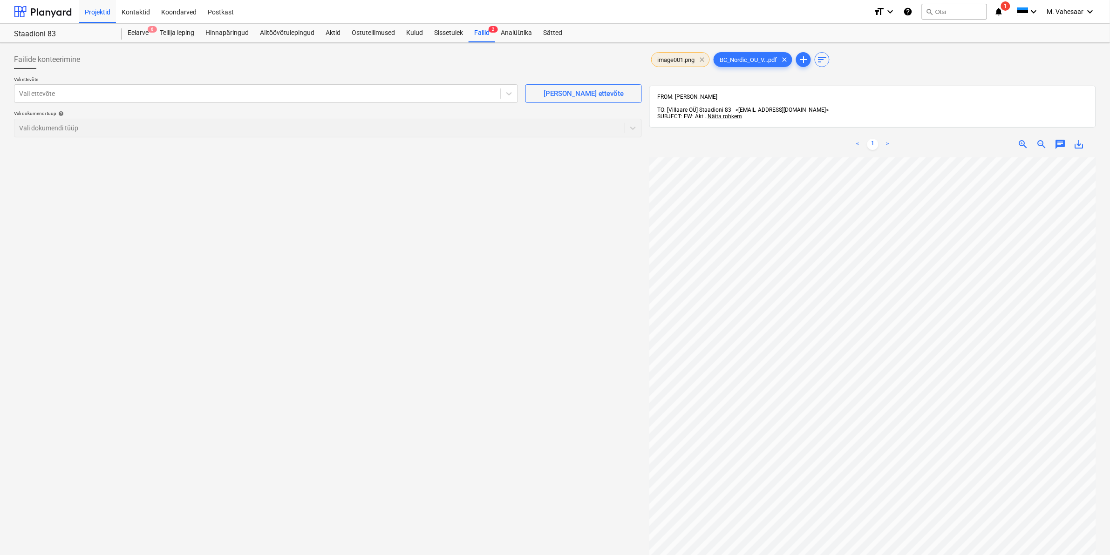
click at [706, 58] on span "clear" at bounding box center [702, 59] width 11 height 11
click at [211, 99] on div "Vali ettevõte" at bounding box center [257, 93] width 486 height 13
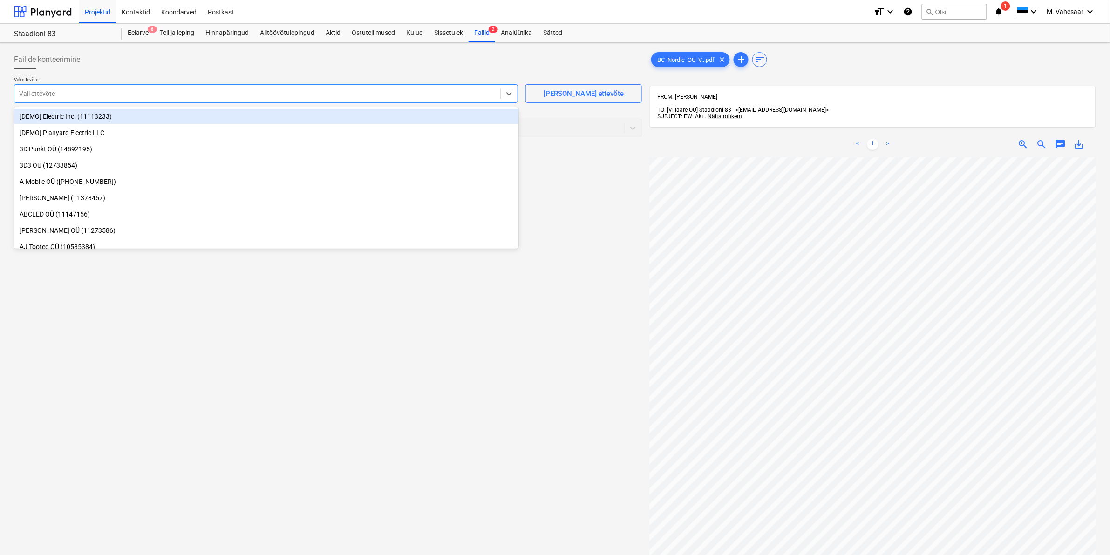
type input "b"
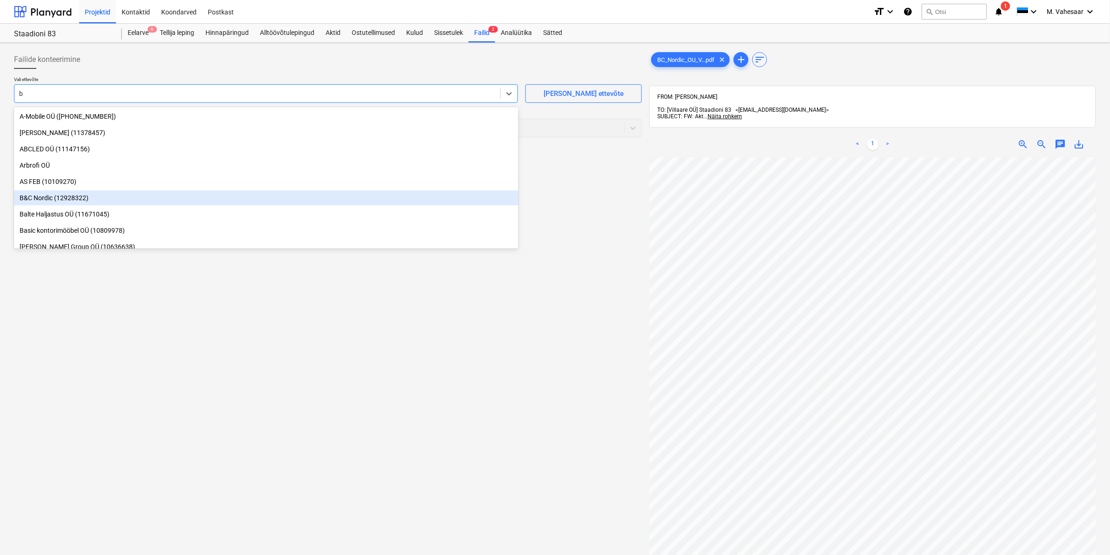
click at [55, 194] on div "B&C Nordic (12928322)" at bounding box center [266, 198] width 505 height 15
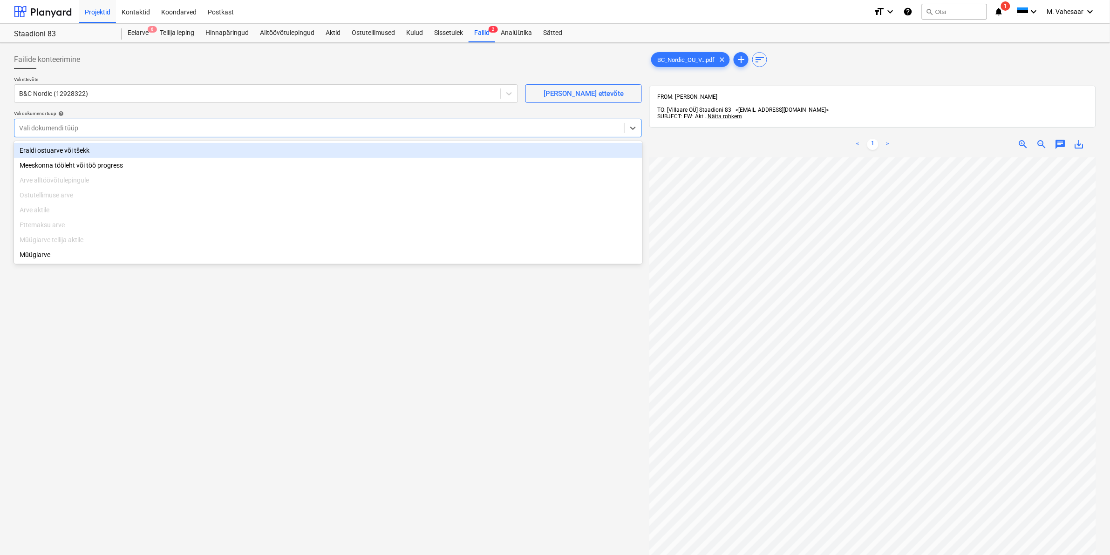
click at [60, 130] on div at bounding box center [319, 127] width 601 height 9
click at [52, 154] on div "Eraldi ostuarve või tšekk" at bounding box center [328, 150] width 629 height 15
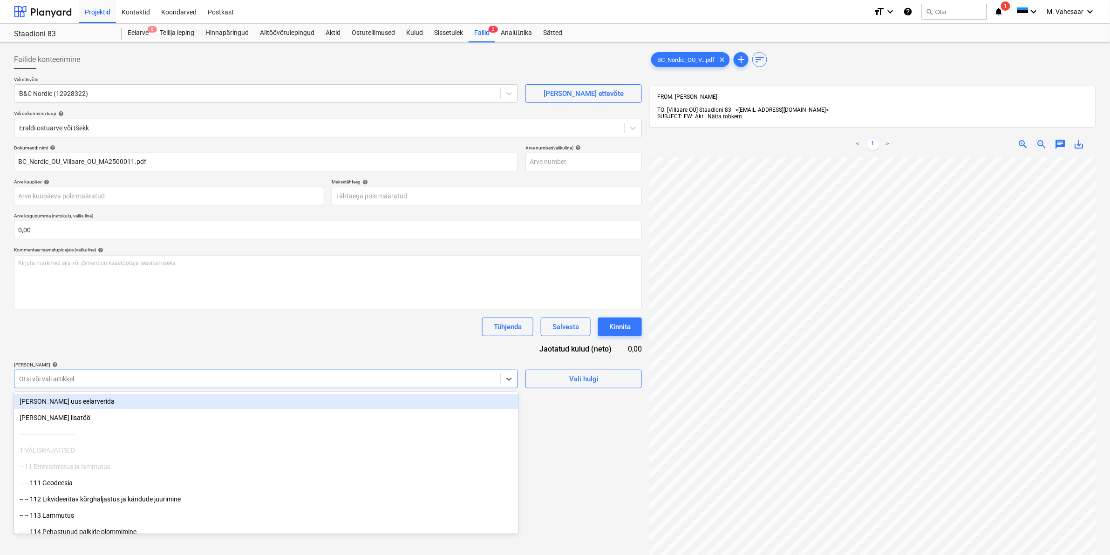
click at [106, 379] on div at bounding box center [257, 379] width 477 height 9
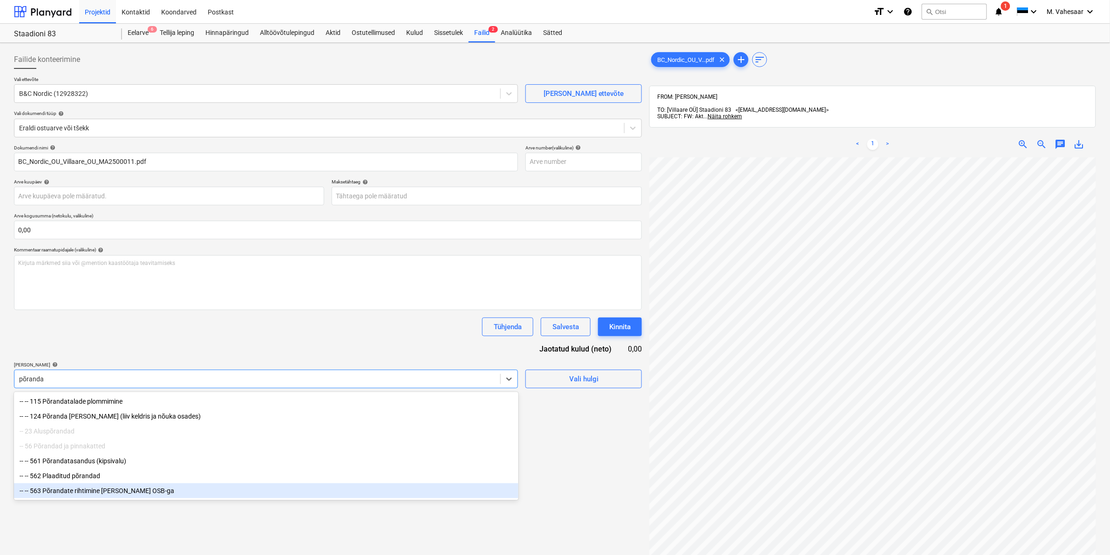
type input "põranda"
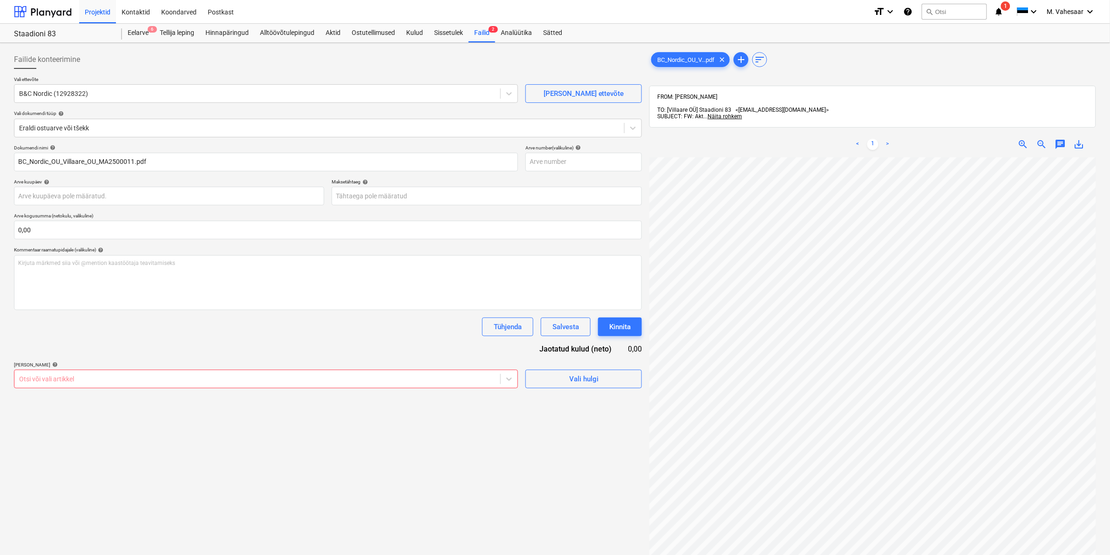
click at [133, 380] on div at bounding box center [257, 379] width 477 height 9
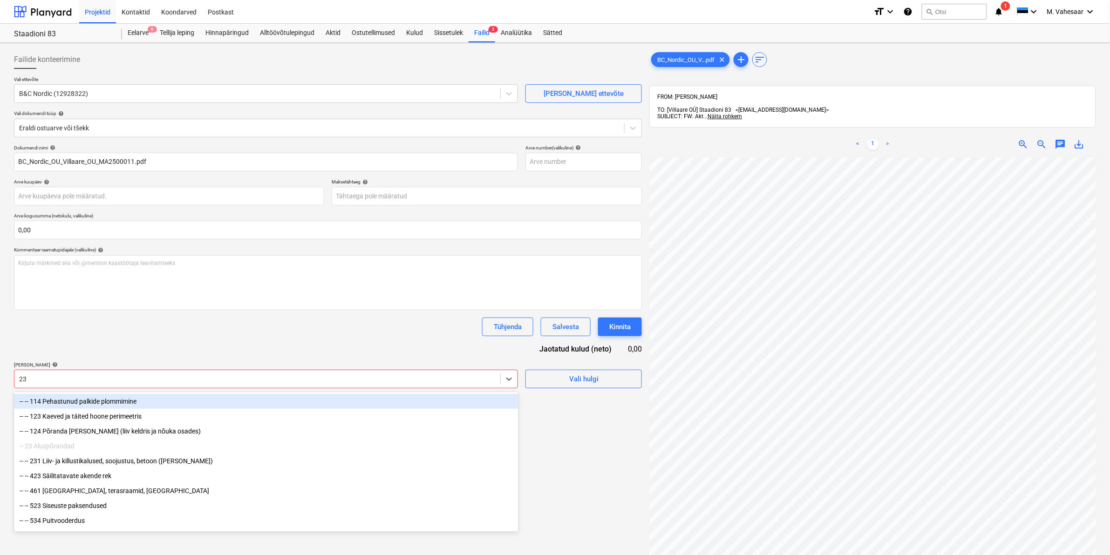
type input "231"
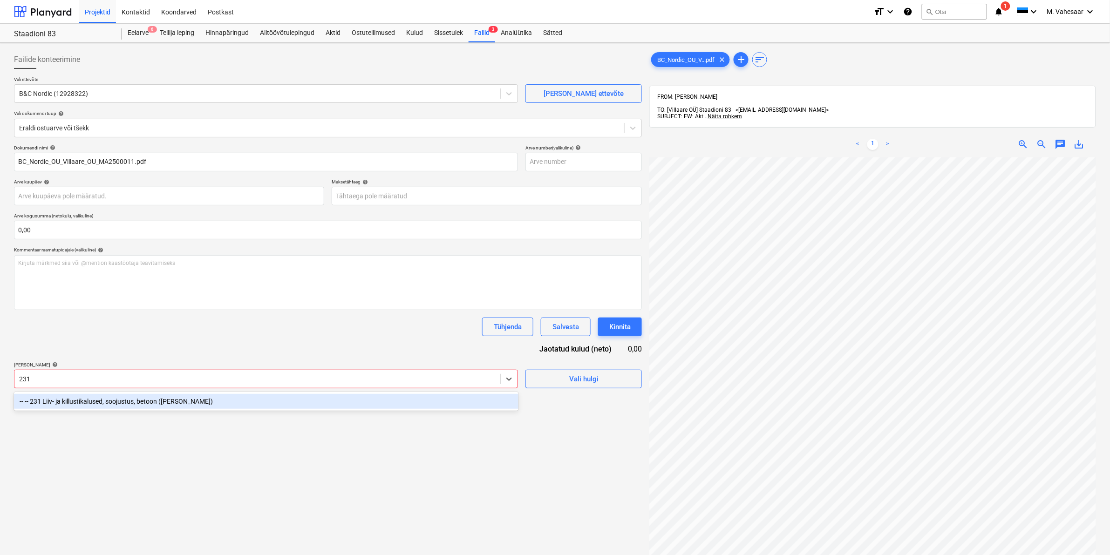
click at [139, 404] on div "-- -- 231 Liiv- ja killustikalused, soojustus, betoon ([PERSON_NAME])" at bounding box center [266, 401] width 505 height 15
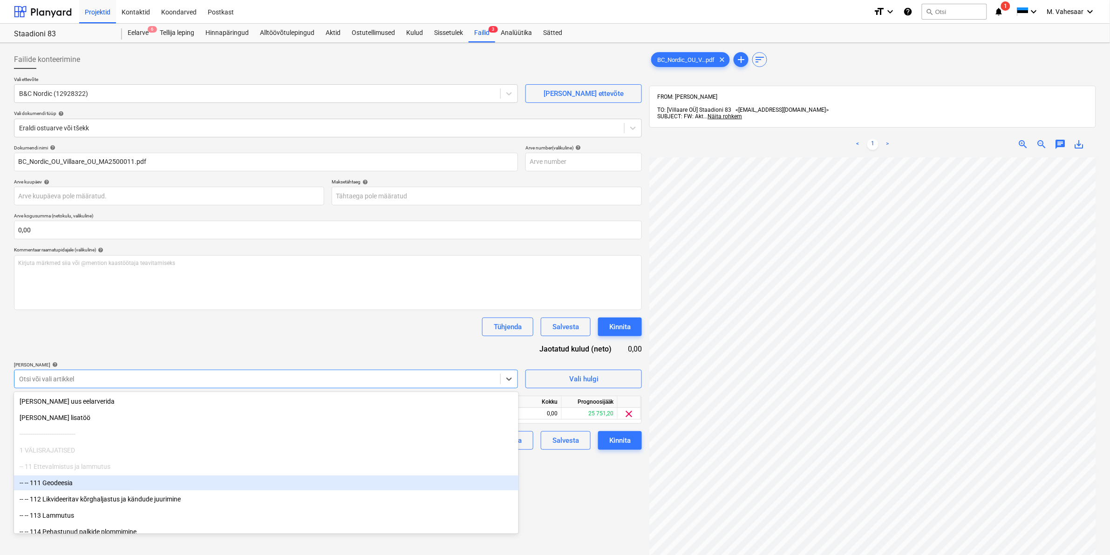
click at [567, 495] on div "Failide konteerimine Vali ettevõte B&C Nordic (12928322) [PERSON_NAME] uus ette…" at bounding box center [328, 369] width 636 height 644
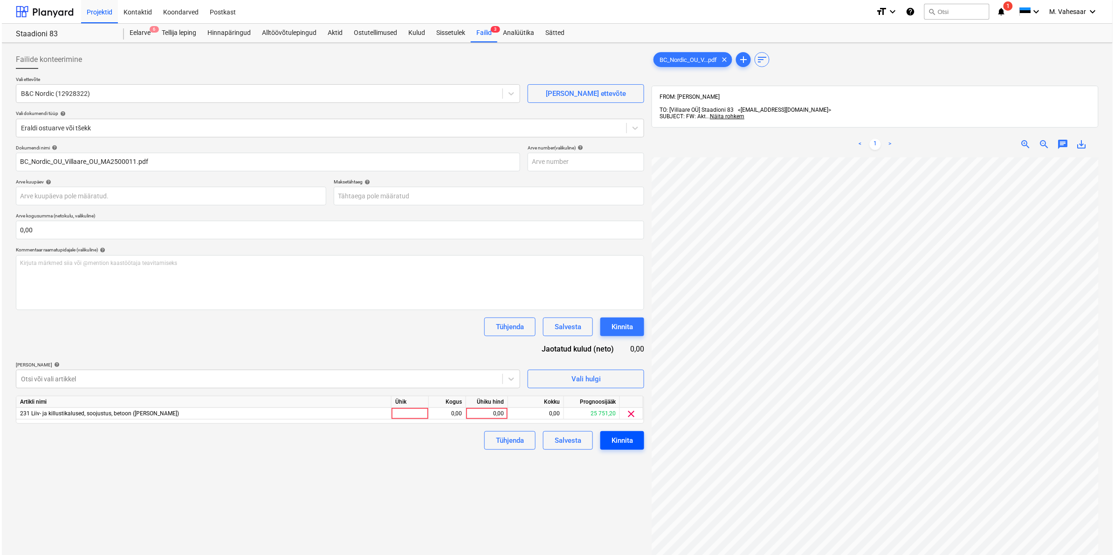
scroll to position [0, 83]
click at [474, 413] on div "0,00" at bounding box center [485, 414] width 34 height 12
type input "3185,61"
click at [392, 474] on div "Failide konteerimine Vali ettevõte B&C Nordic (12928322) [PERSON_NAME] uus ette…" at bounding box center [328, 369] width 636 height 644
click at [619, 439] on div "Kinnita" at bounding box center [620, 441] width 21 height 12
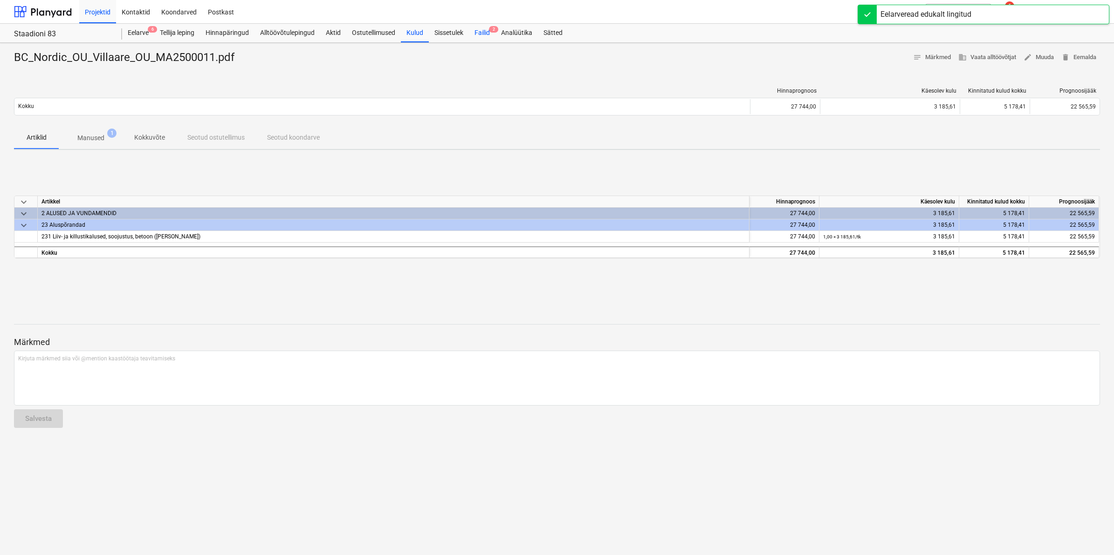
click at [480, 35] on div "Failid 2" at bounding box center [482, 33] width 27 height 19
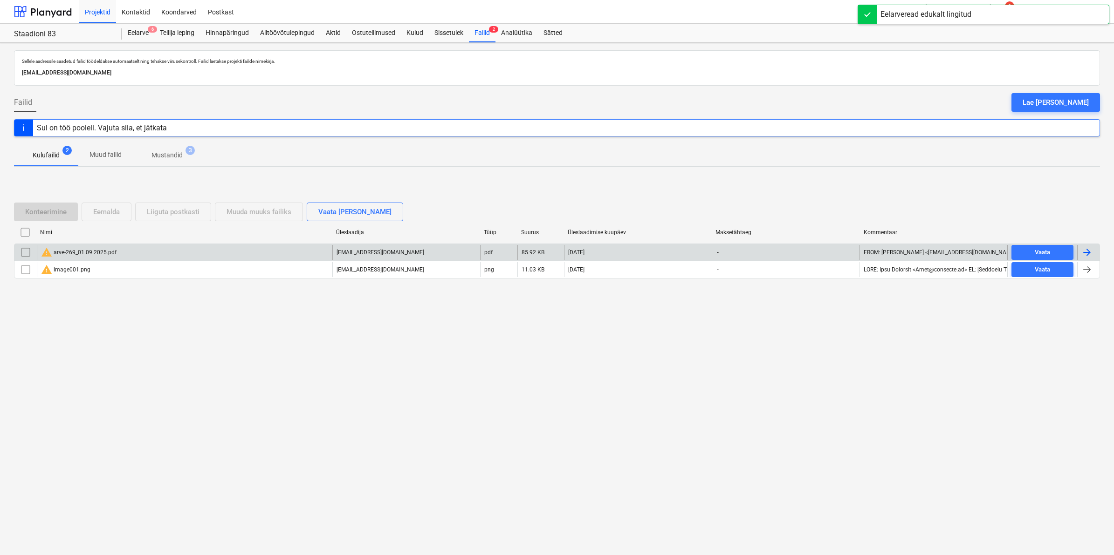
click at [116, 252] on div "warning arve-269_01.09.2025.pdf" at bounding box center [184, 252] width 295 height 15
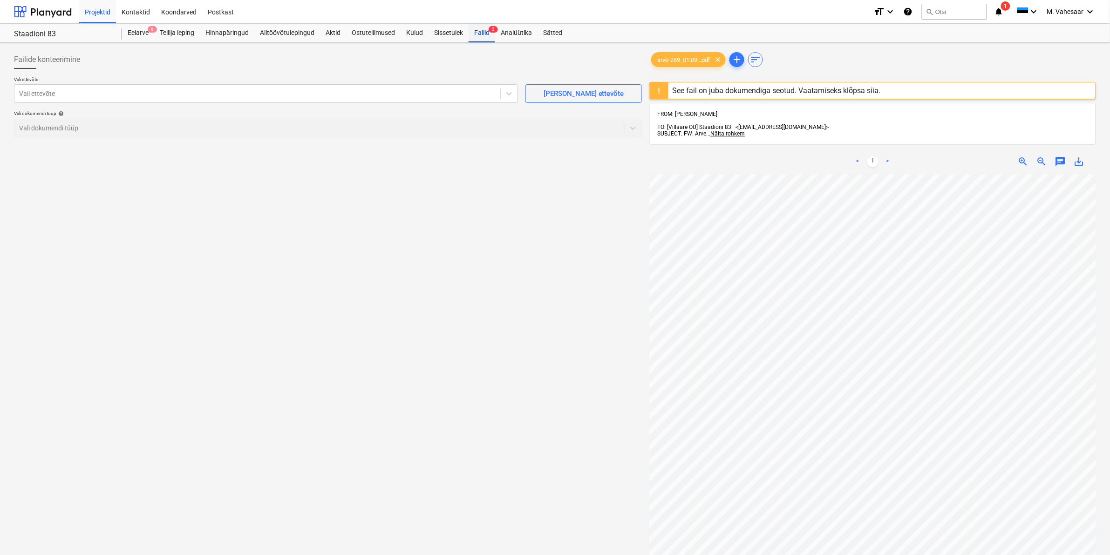
click at [479, 36] on div "Failid 2" at bounding box center [482, 33] width 27 height 19
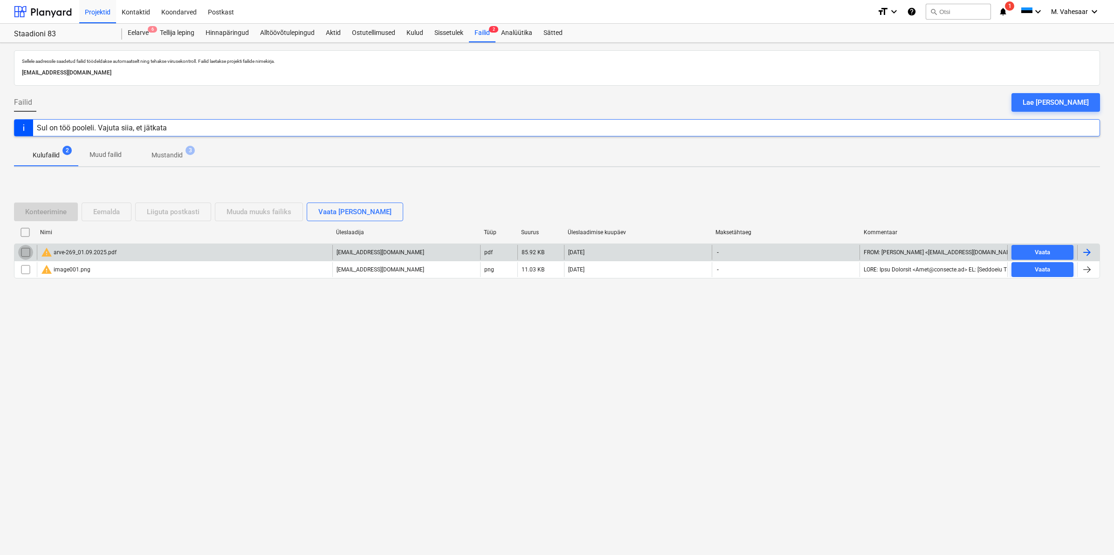
click at [28, 253] on input "checkbox" at bounding box center [25, 252] width 15 height 15
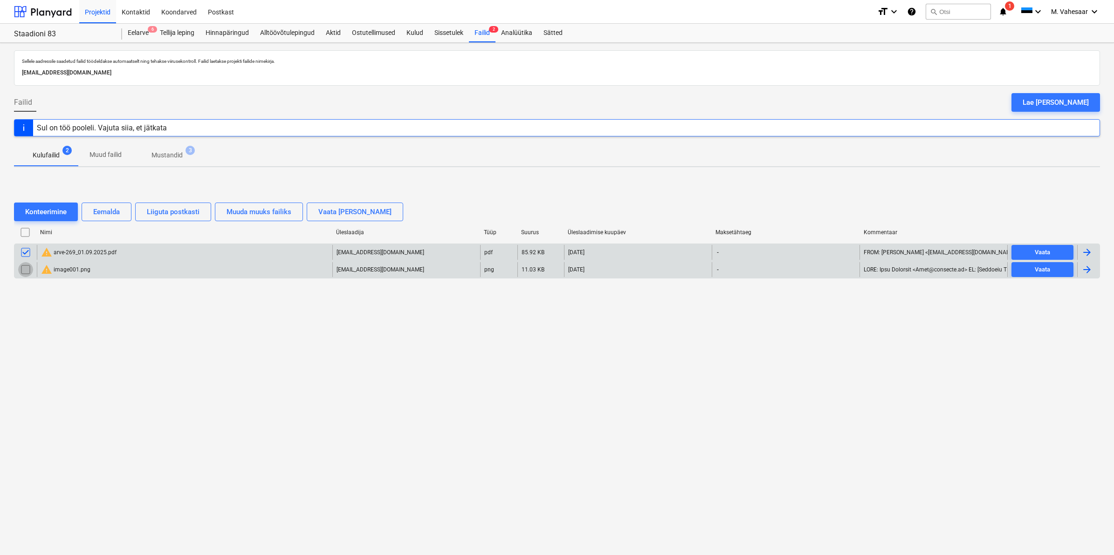
click at [24, 274] on input "checkbox" at bounding box center [25, 269] width 15 height 15
click at [112, 206] on div "Eemalda" at bounding box center [106, 212] width 27 height 12
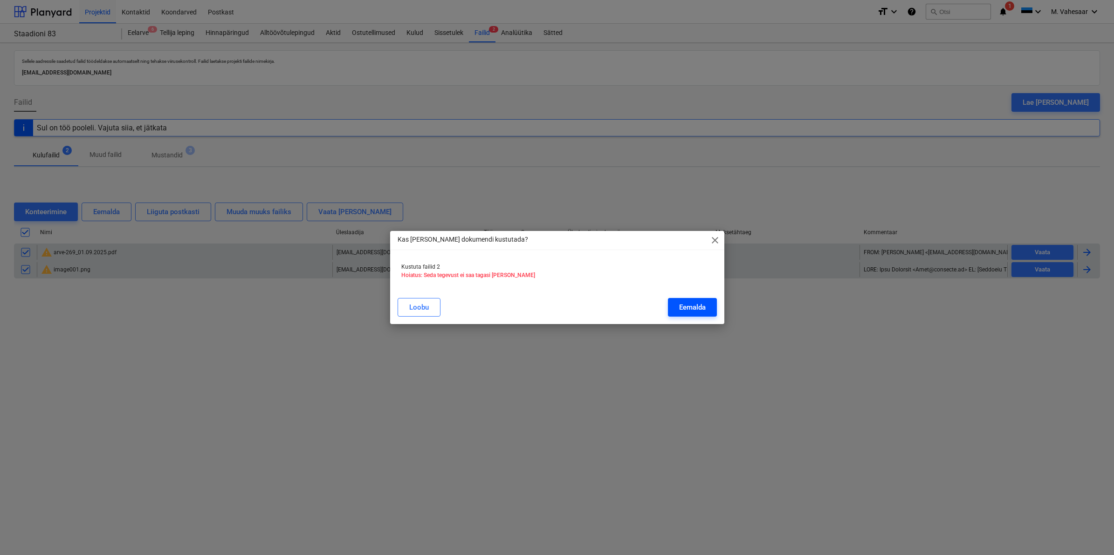
click at [686, 301] on div "Eemalda" at bounding box center [692, 307] width 27 height 12
